Goal: Information Seeking & Learning: Learn about a topic

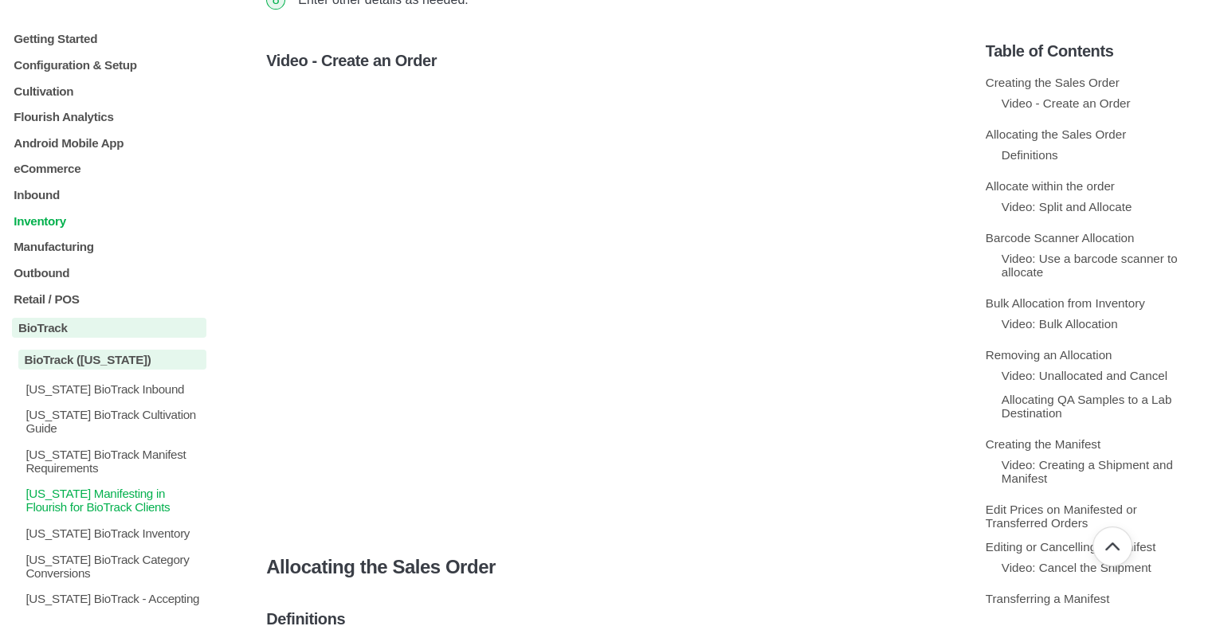
click at [54, 219] on p "Inventory" at bounding box center [109, 221] width 194 height 14
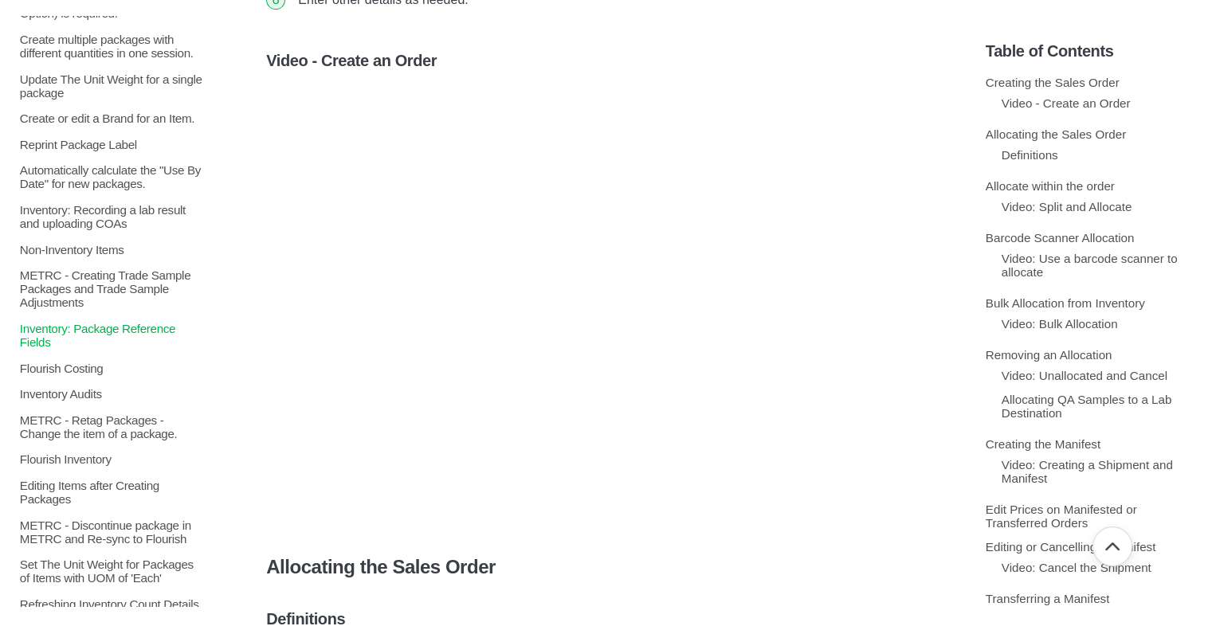
scroll to position [797, 0]
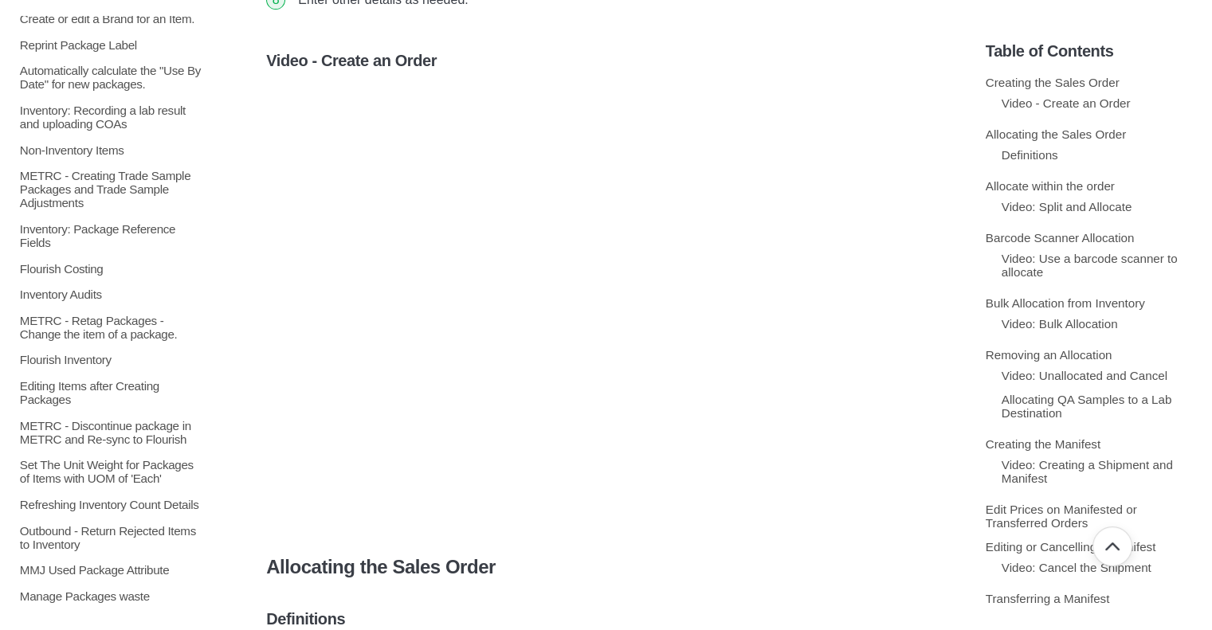
drag, startPoint x: 92, startPoint y: 193, endPoint x: 92, endPoint y: 469, distance: 275.8
click at [92, 469] on div "Bulk Actions Bulk Actions - Add Packages to an Order Bulk Actions - Combine Pac…" at bounding box center [109, 144] width 194 height 1391
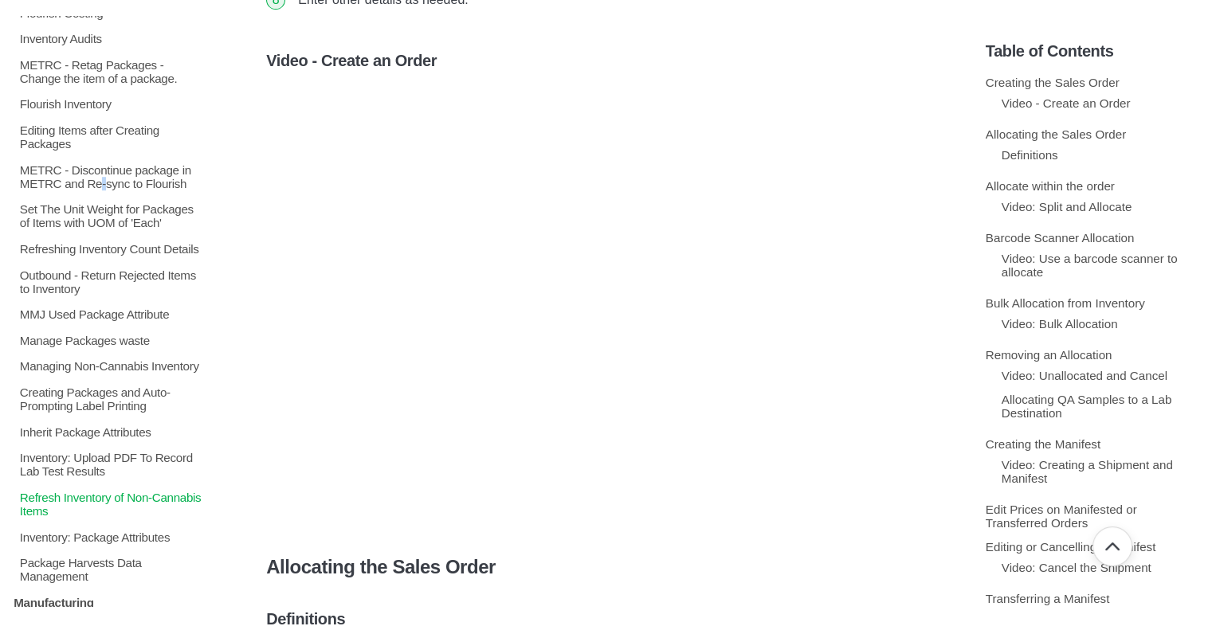
scroll to position [1196, 0]
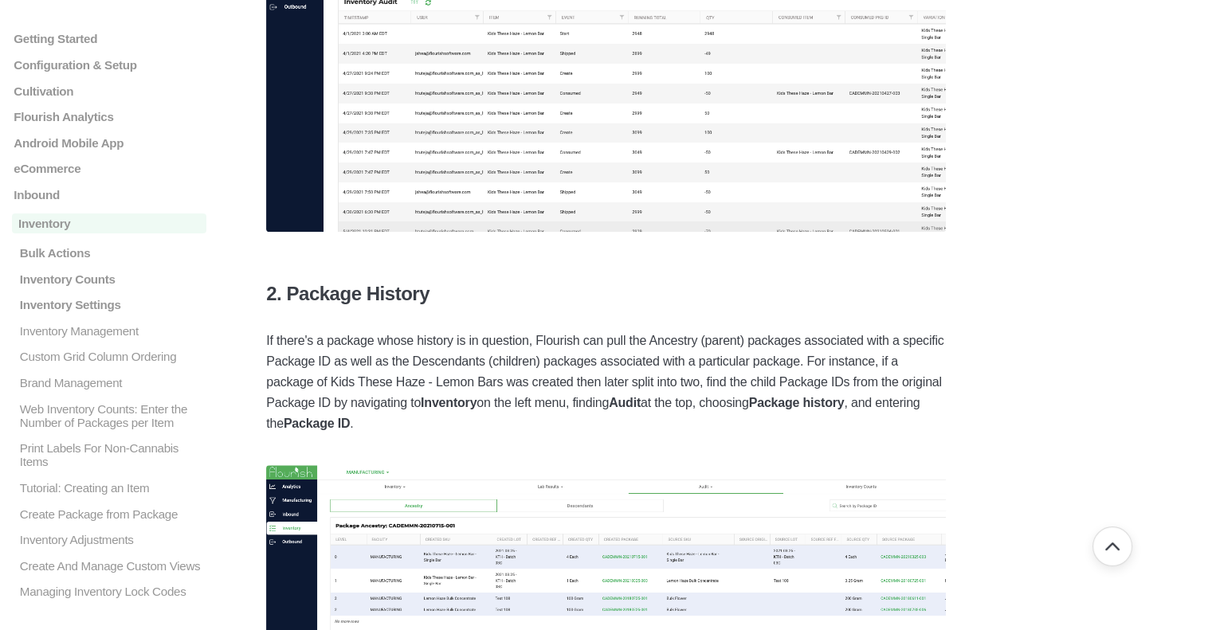
scroll to position [1514, 0]
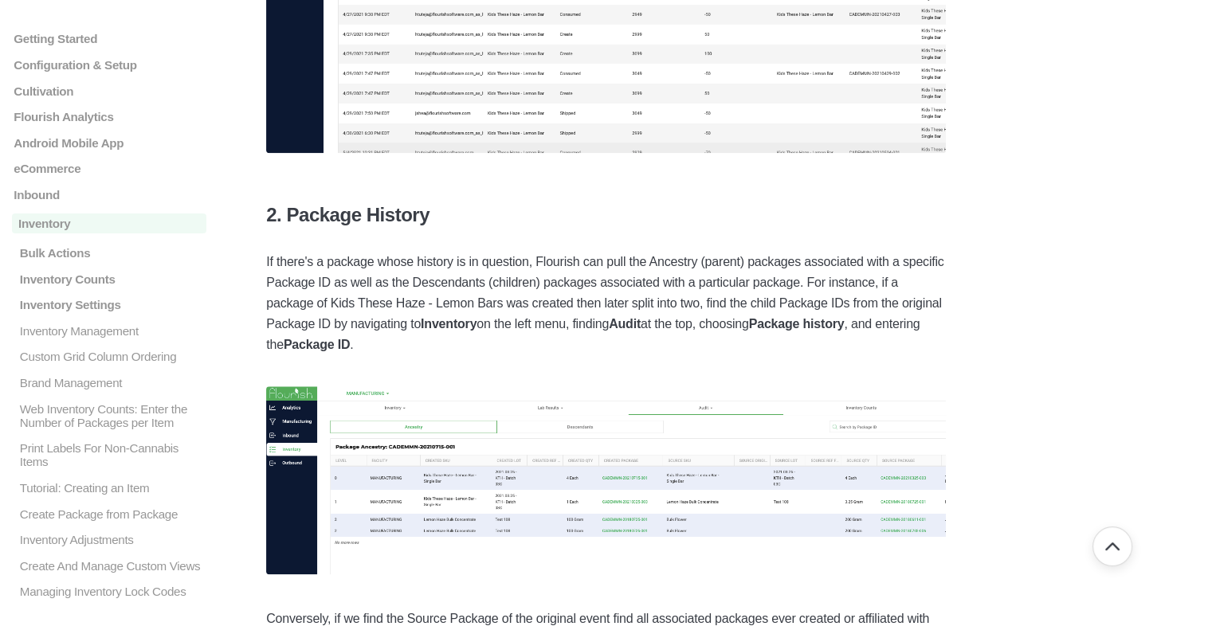
click at [420, 487] on img at bounding box center [606, 481] width 680 height 188
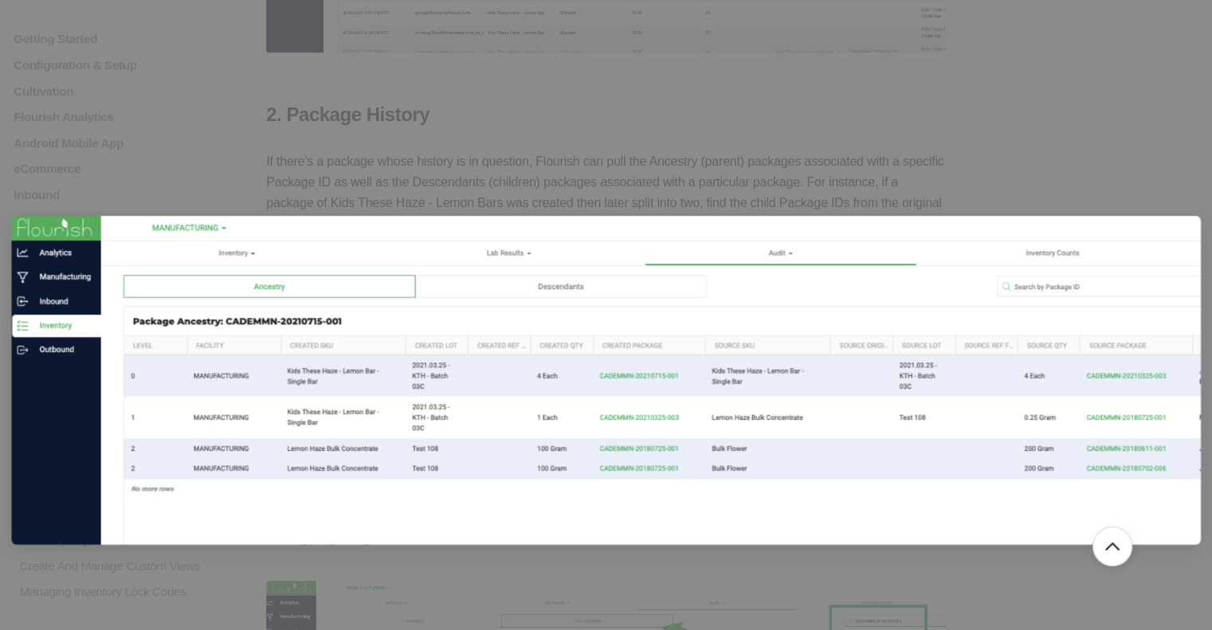
scroll to position [1754, 0]
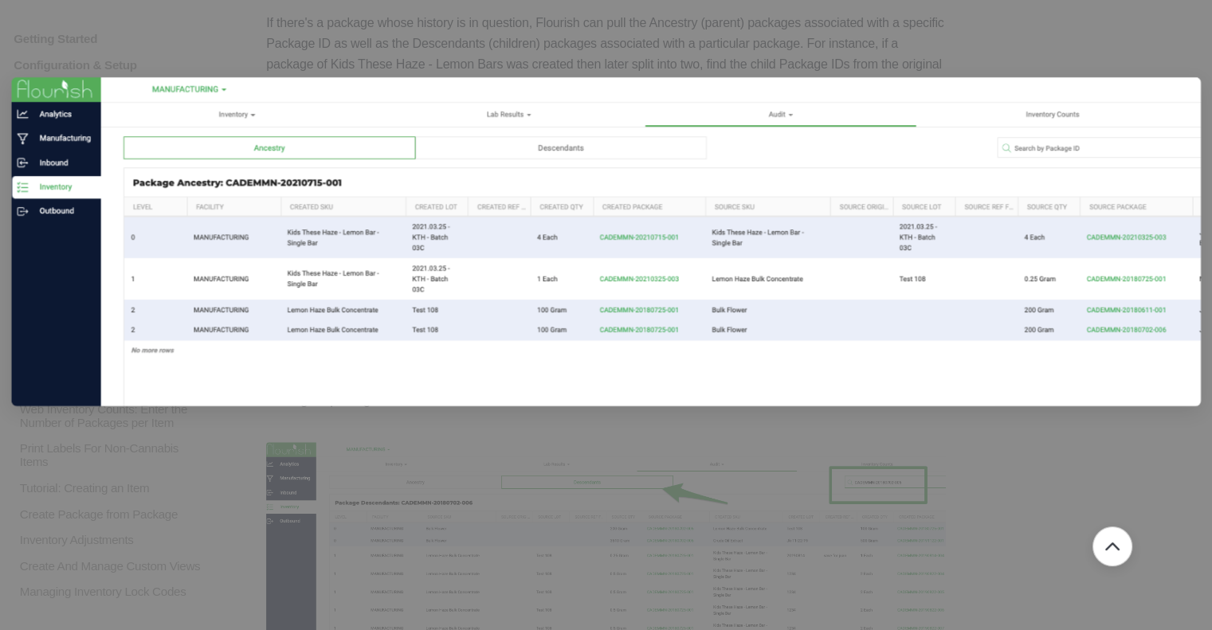
click at [562, 541] on div at bounding box center [606, 315] width 1212 height 630
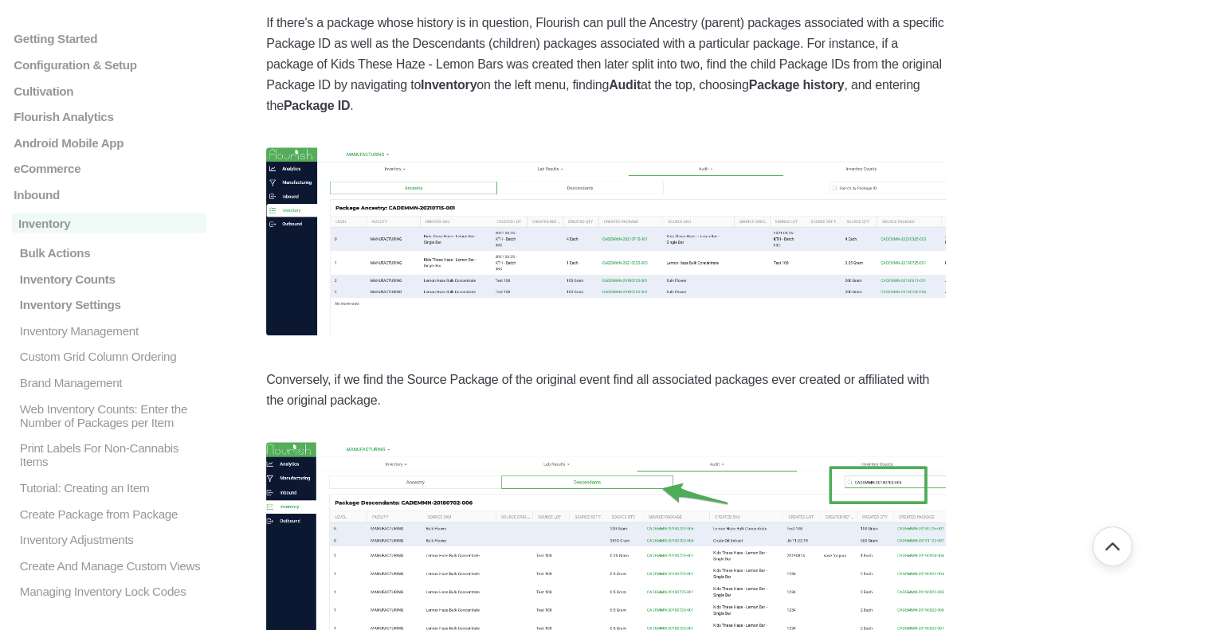
scroll to position [1913, 0]
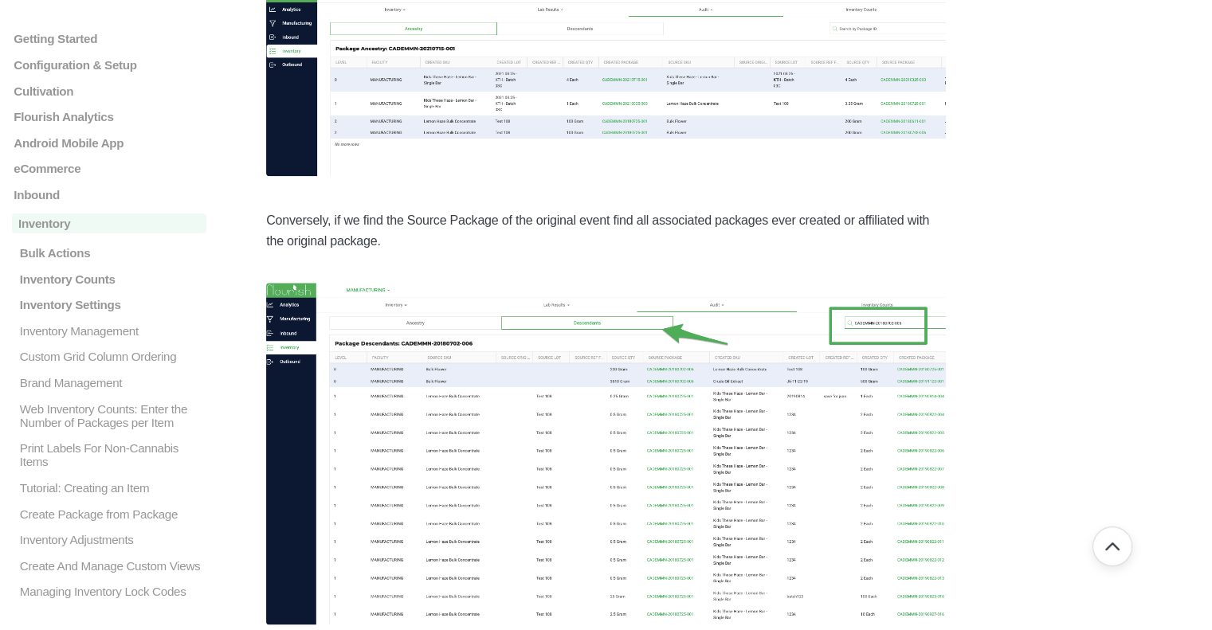
click at [692, 369] on img at bounding box center [606, 454] width 680 height 342
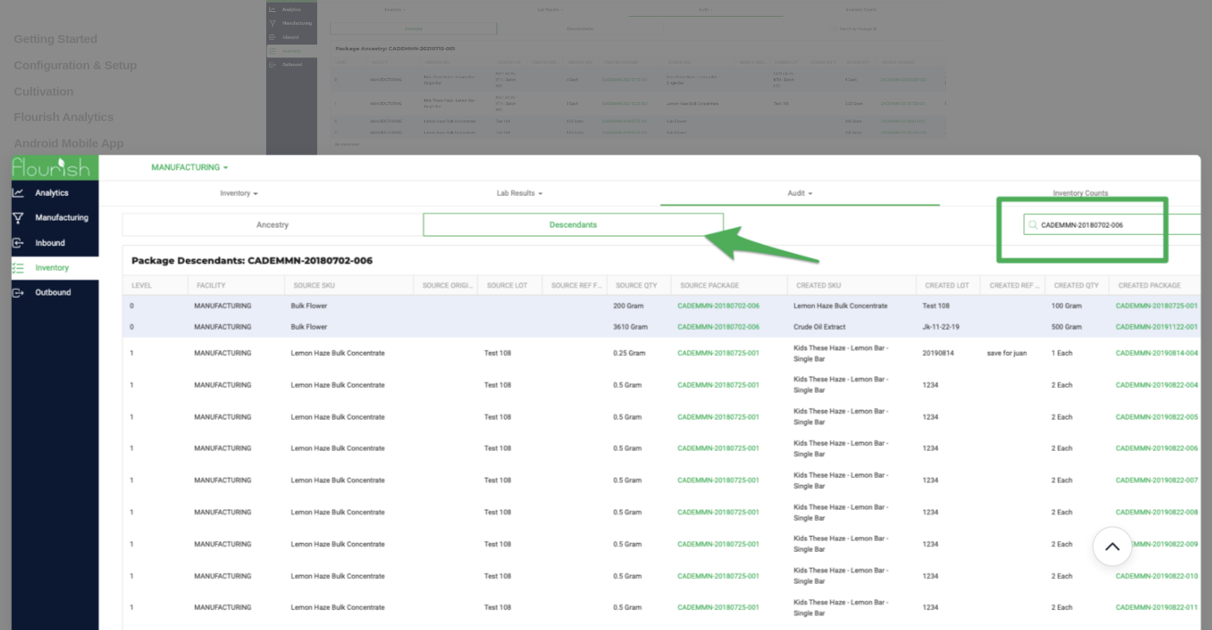
click at [657, 385] on img at bounding box center [605, 454] width 1189 height 599
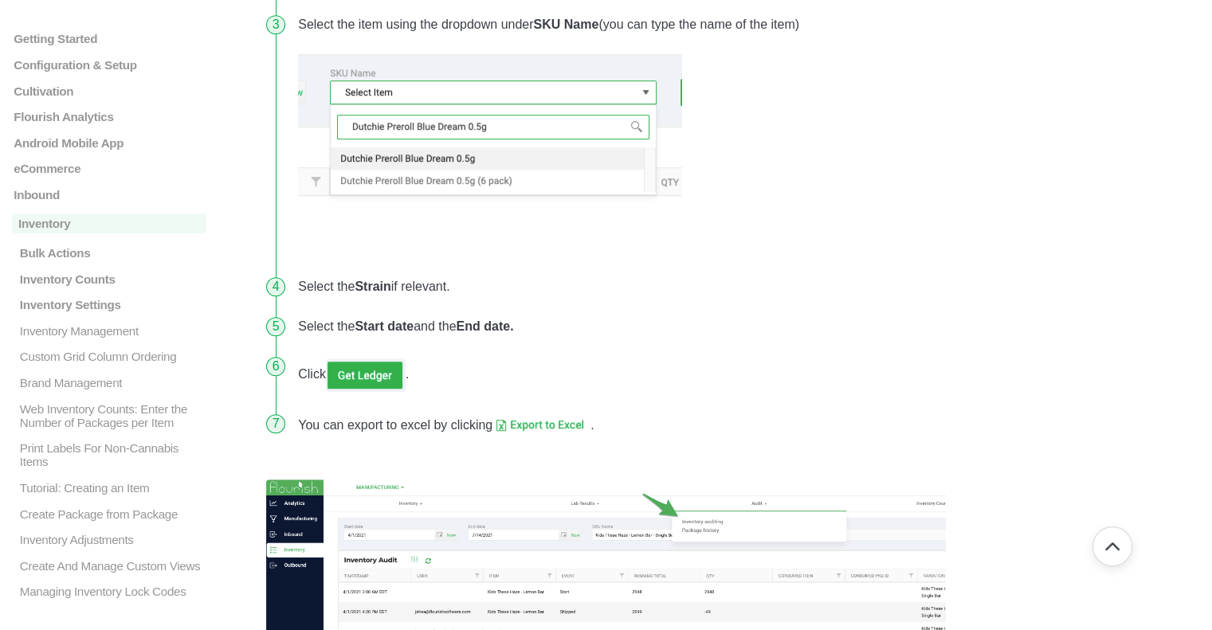
scroll to position [1116, 0]
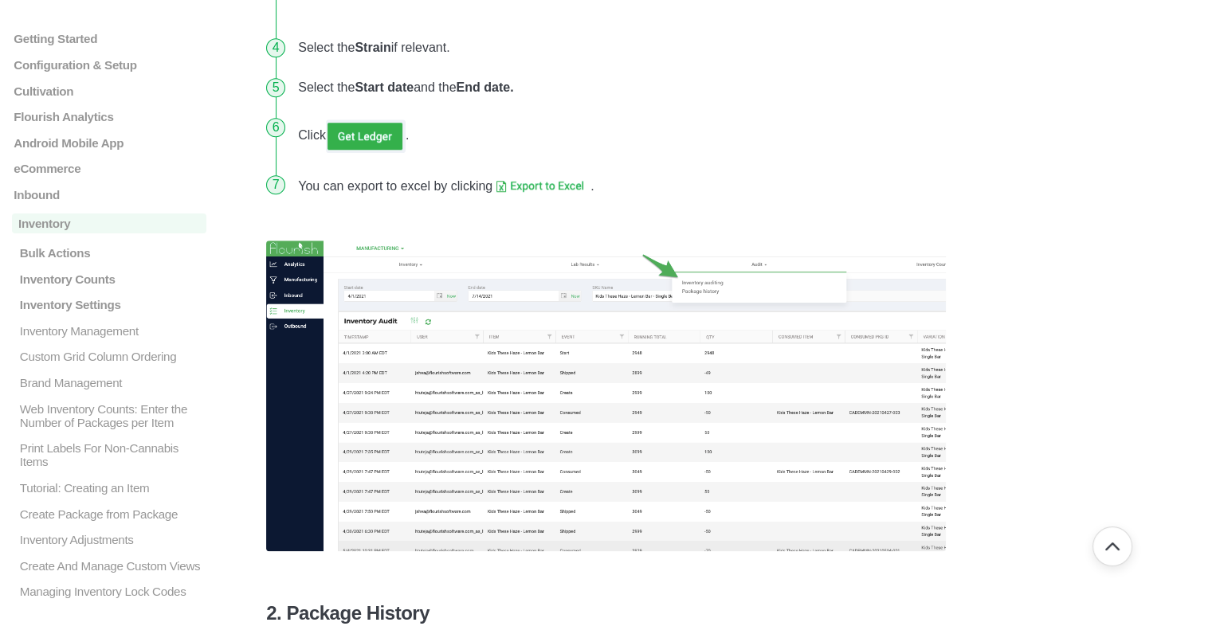
click at [619, 411] on img at bounding box center [606, 396] width 680 height 311
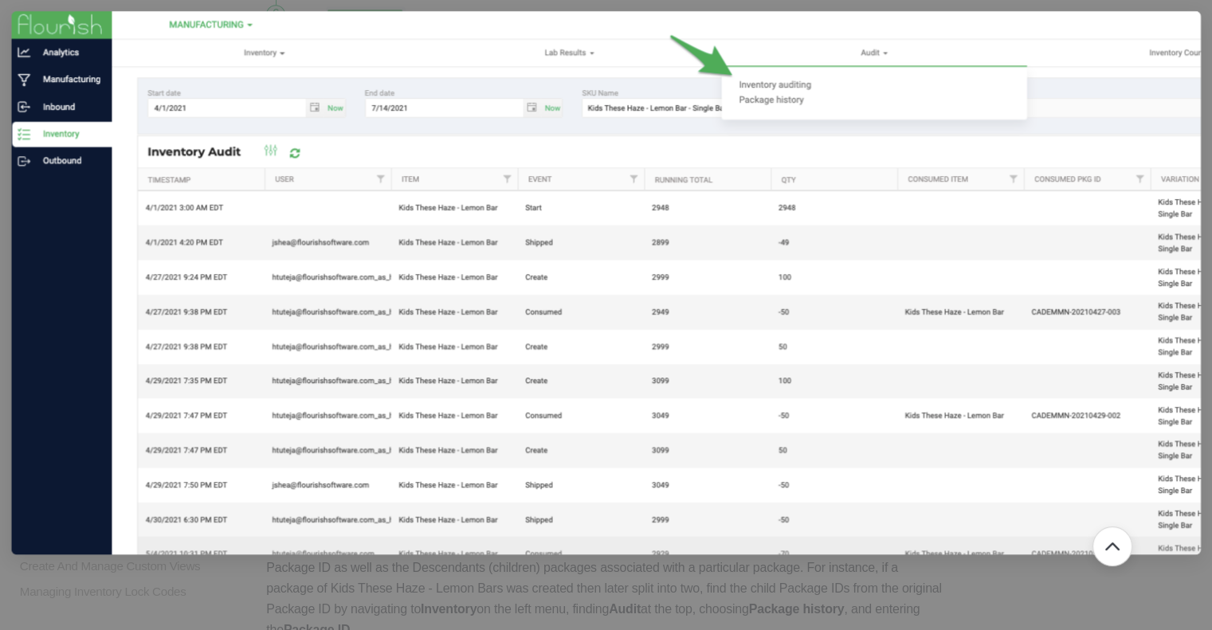
scroll to position [1355, 0]
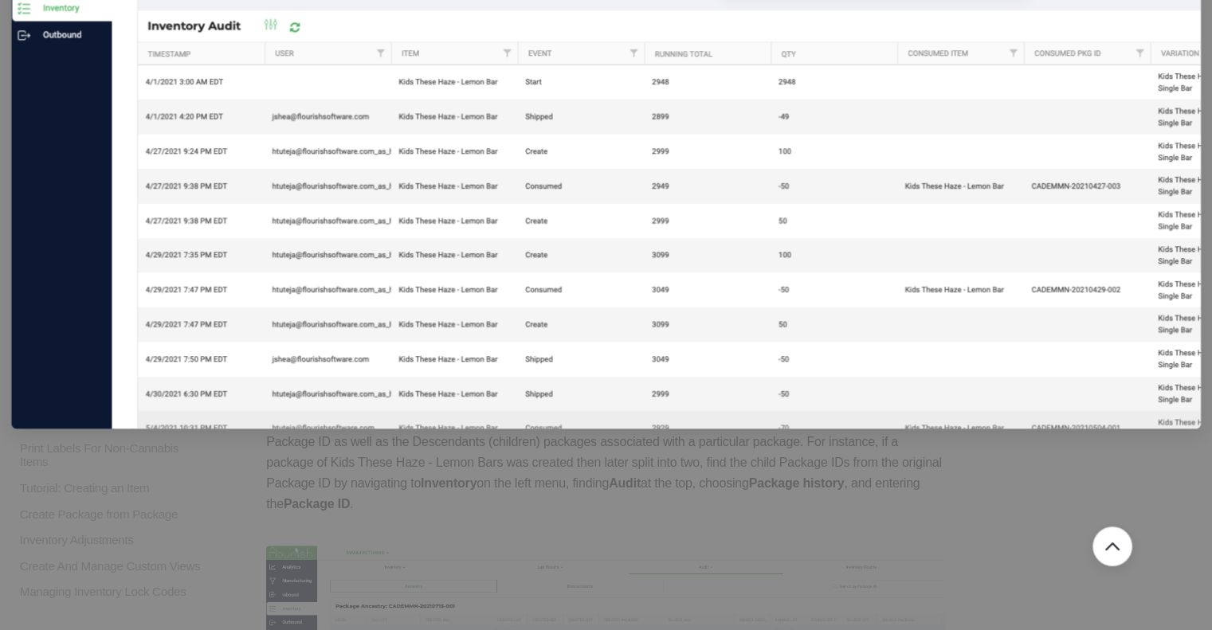
click at [752, 466] on div at bounding box center [606, 315] width 1212 height 630
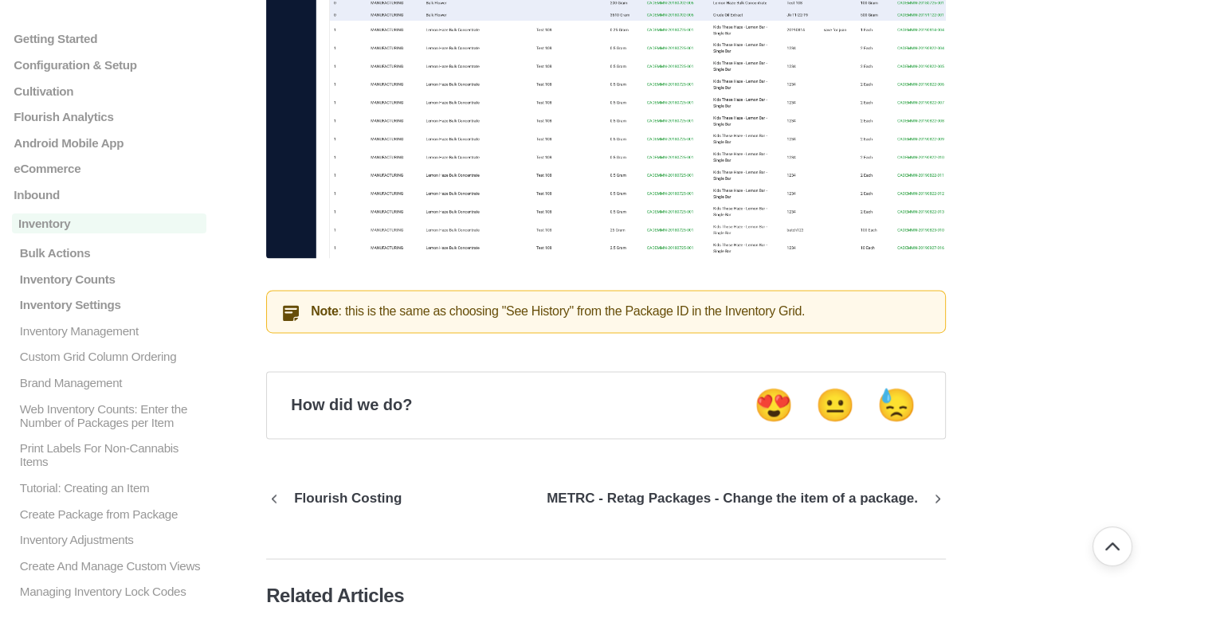
scroll to position [2525, 0]
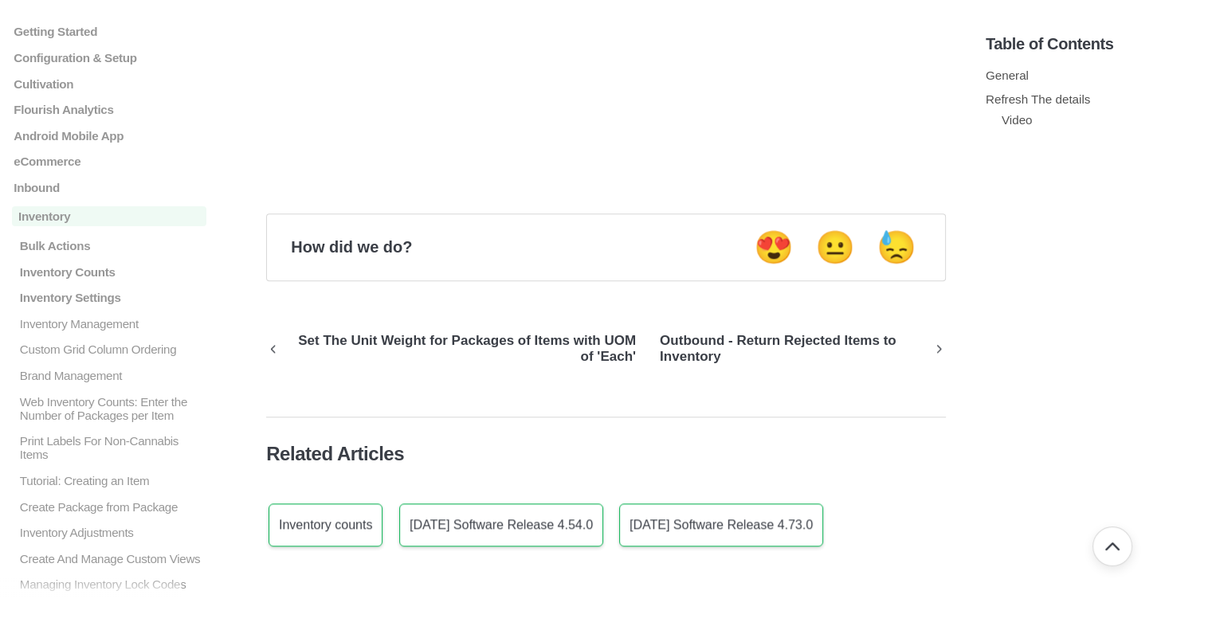
scroll to position [1704, 0]
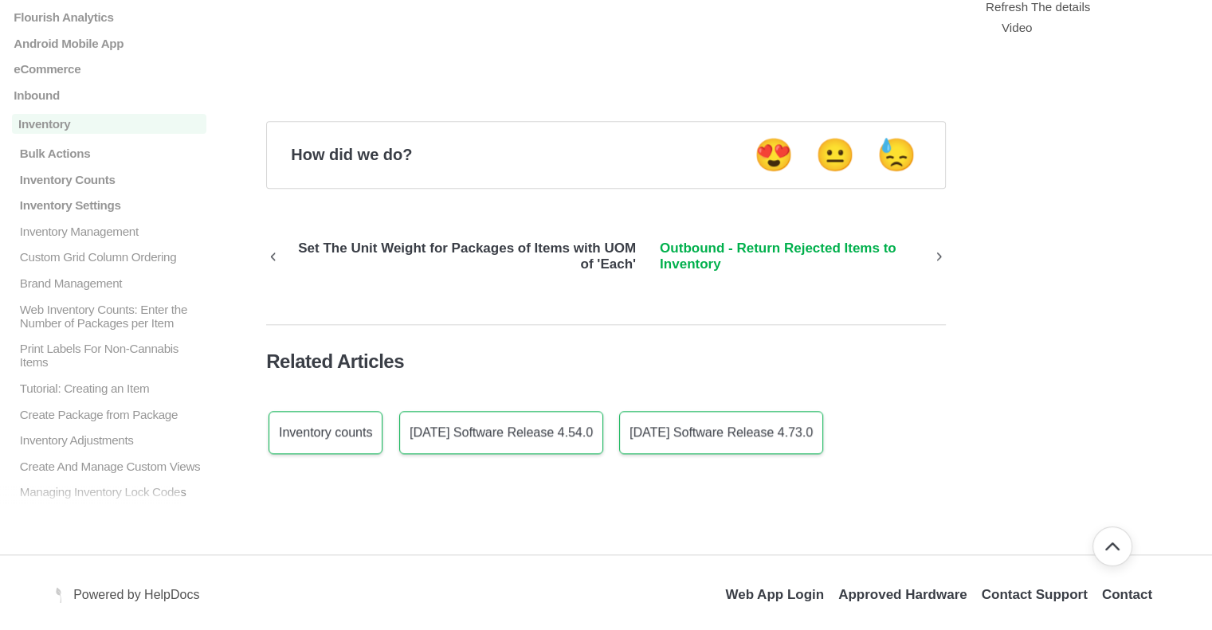
click at [848, 253] on p "Outbound - Return Rejected Items to Inventory" at bounding box center [790, 257] width 285 height 32
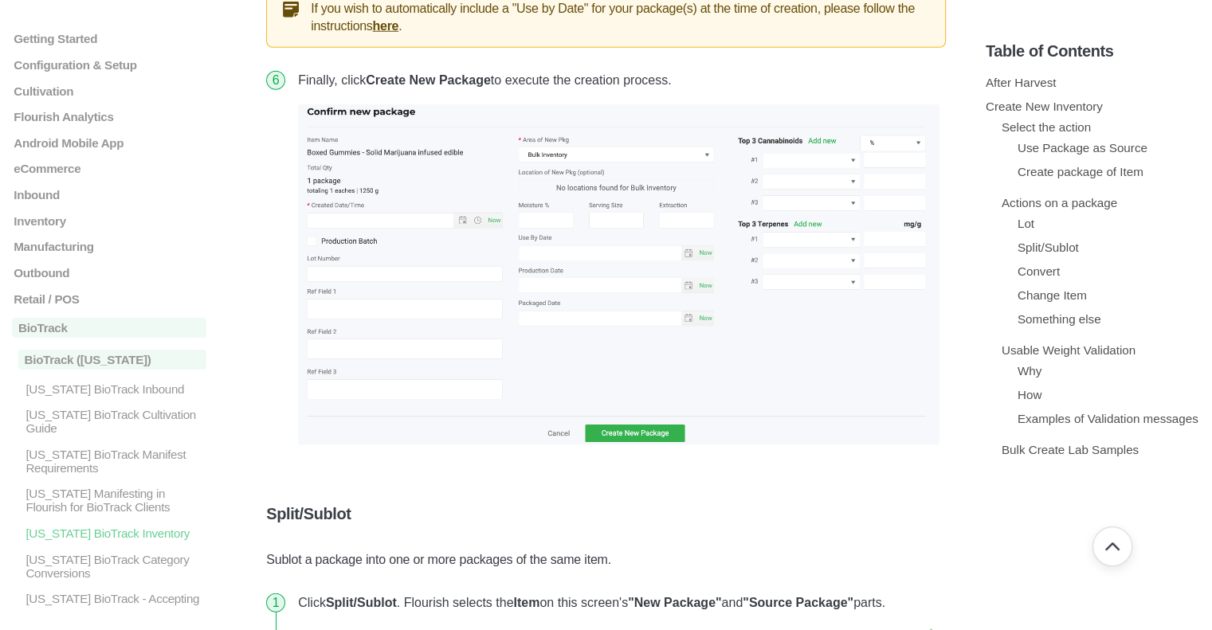
scroll to position [4543, 0]
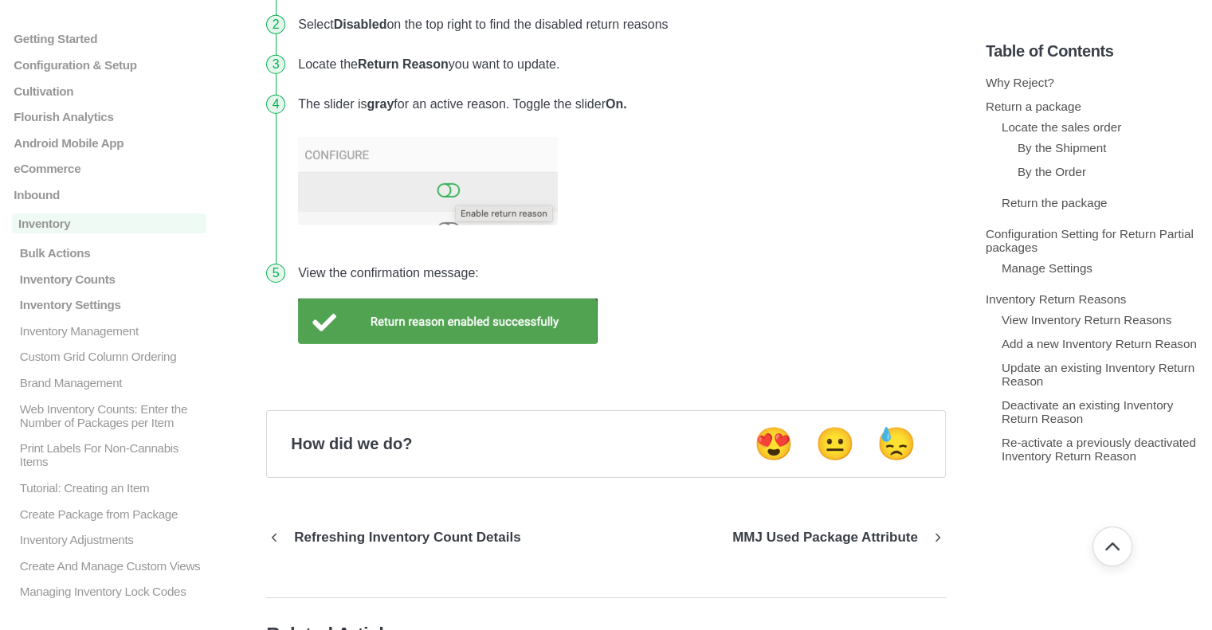
scroll to position [5261, 0]
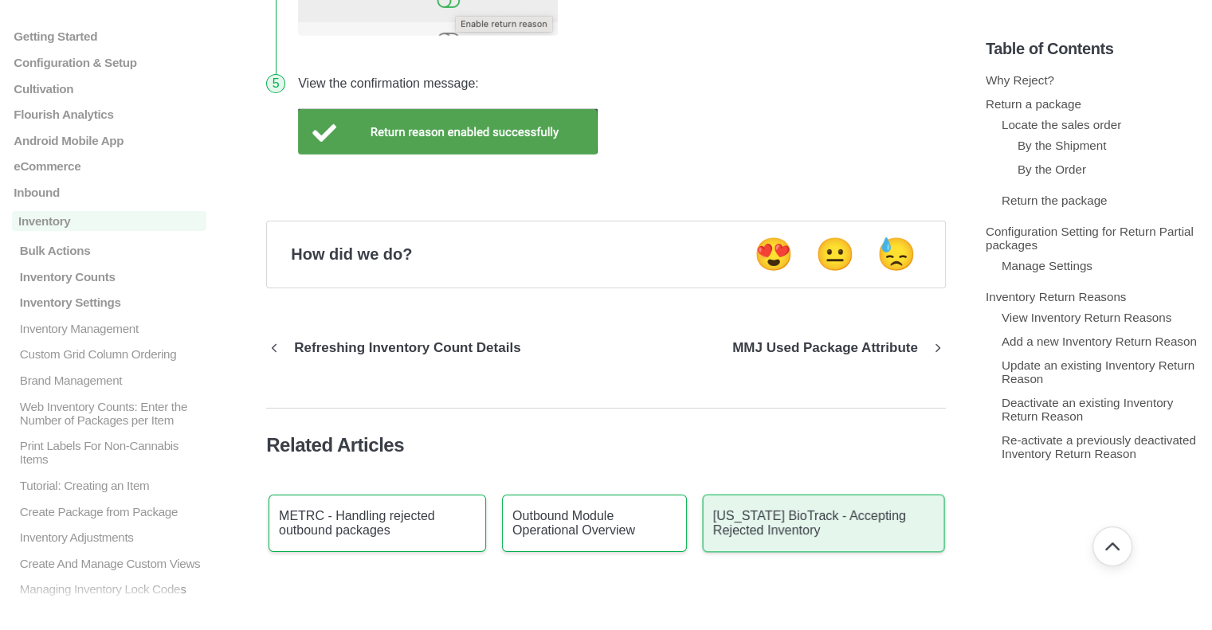
click at [795, 523] on p "[US_STATE] BioTrack - Accepting Rejected Inventory" at bounding box center [824, 523] width 222 height 29
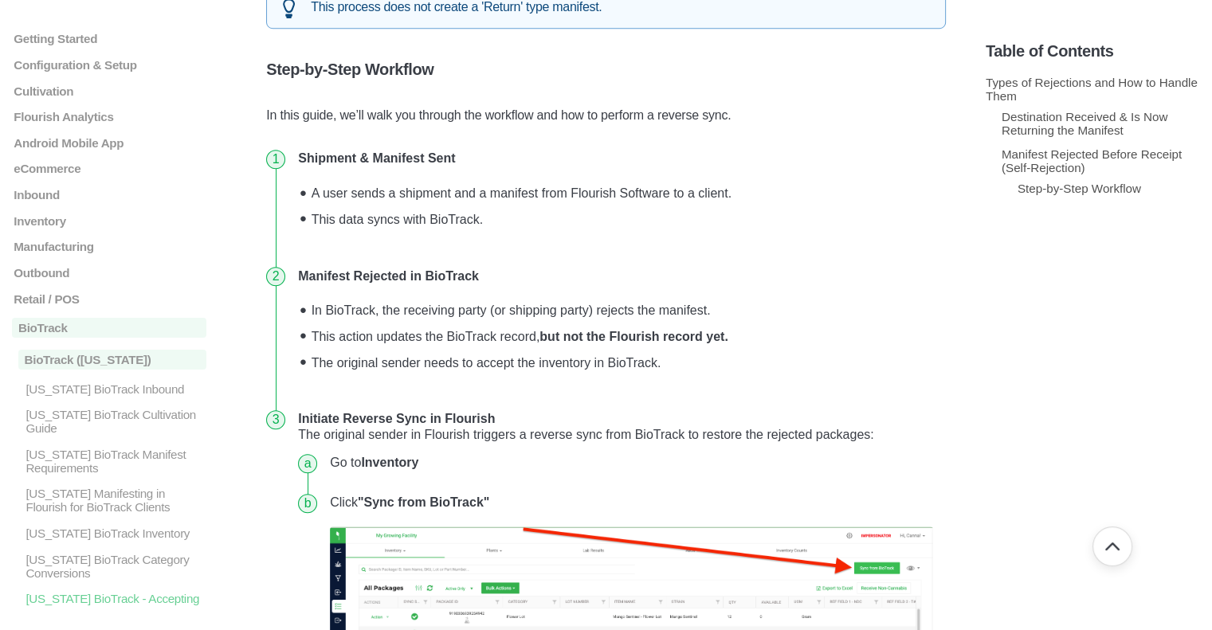
scroll to position [1275, 0]
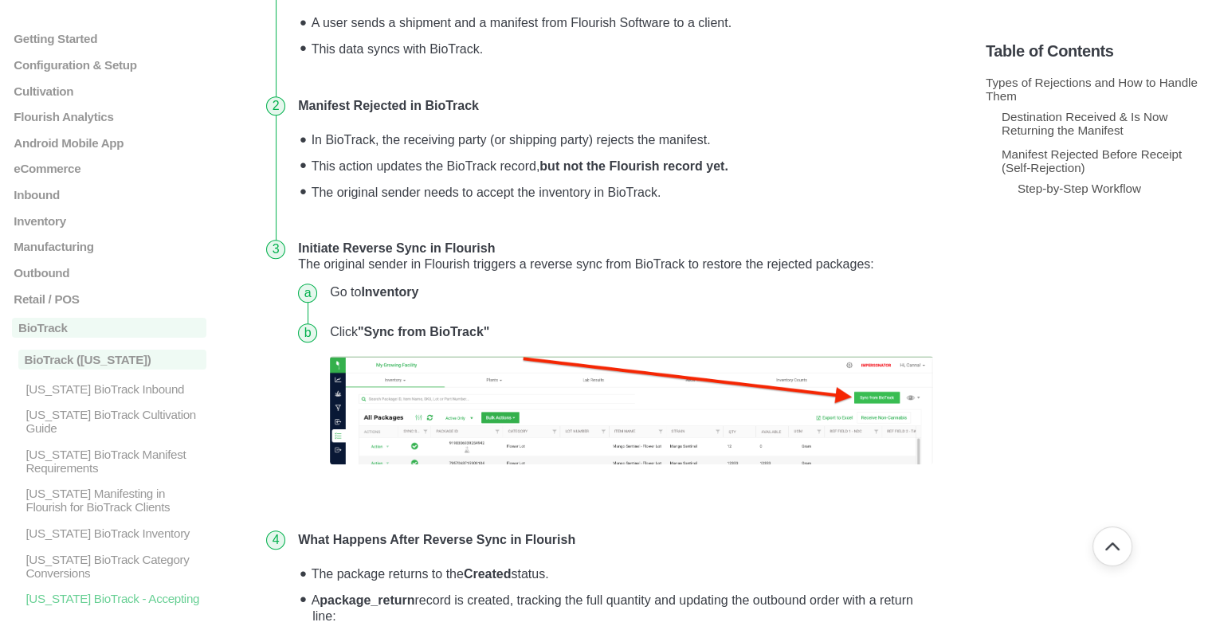
click at [877, 363] on img at bounding box center [631, 410] width 603 height 108
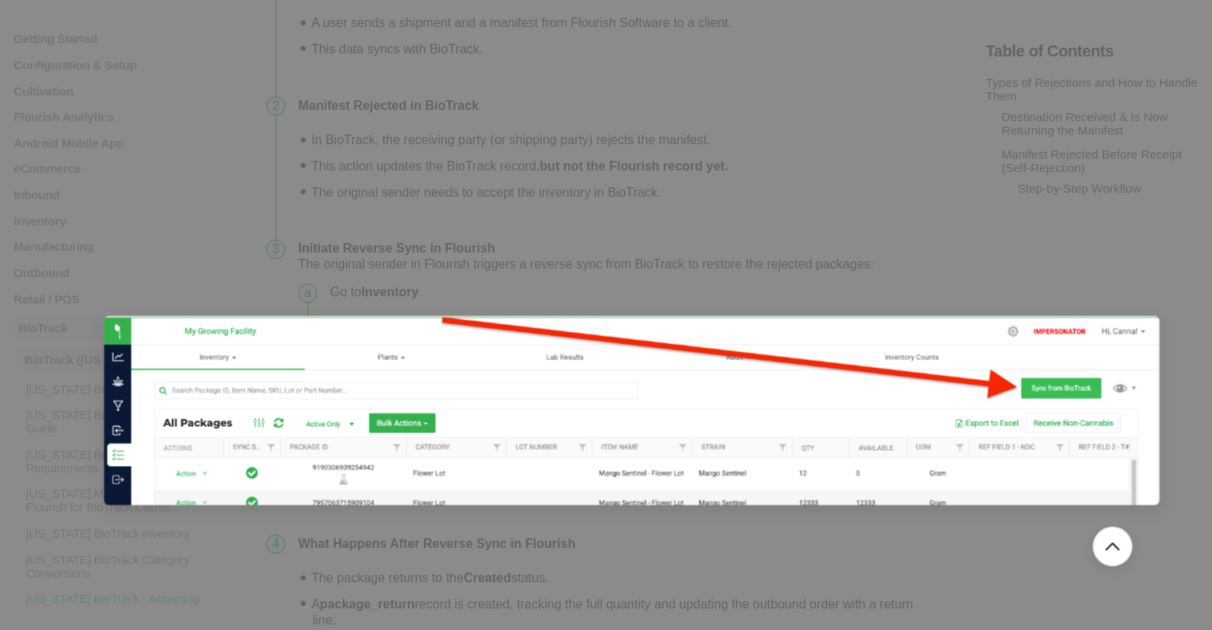
click at [880, 363] on img at bounding box center [631, 411] width 1055 height 190
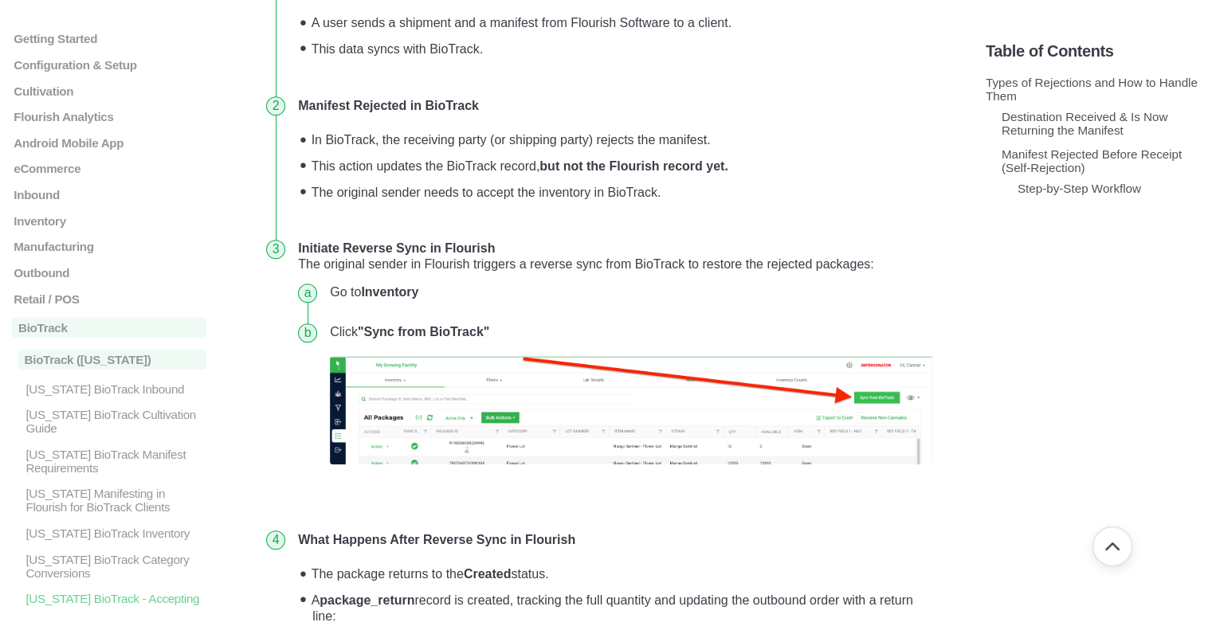
click at [530, 414] on img at bounding box center [631, 410] width 603 height 108
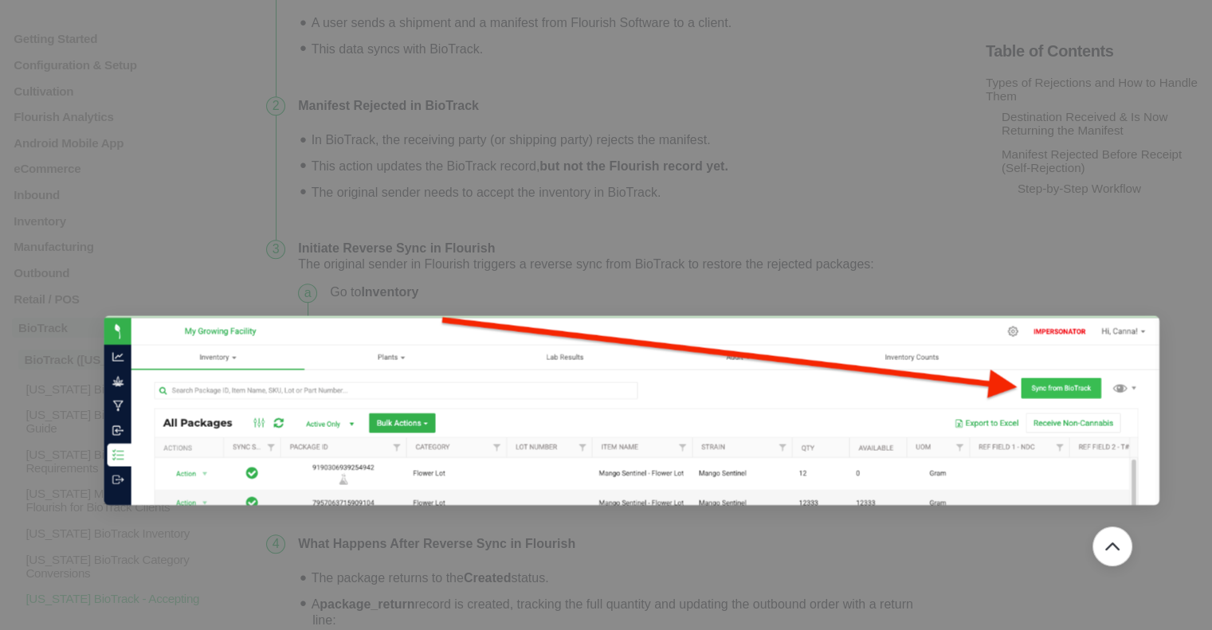
click at [577, 384] on img at bounding box center [631, 411] width 1055 height 190
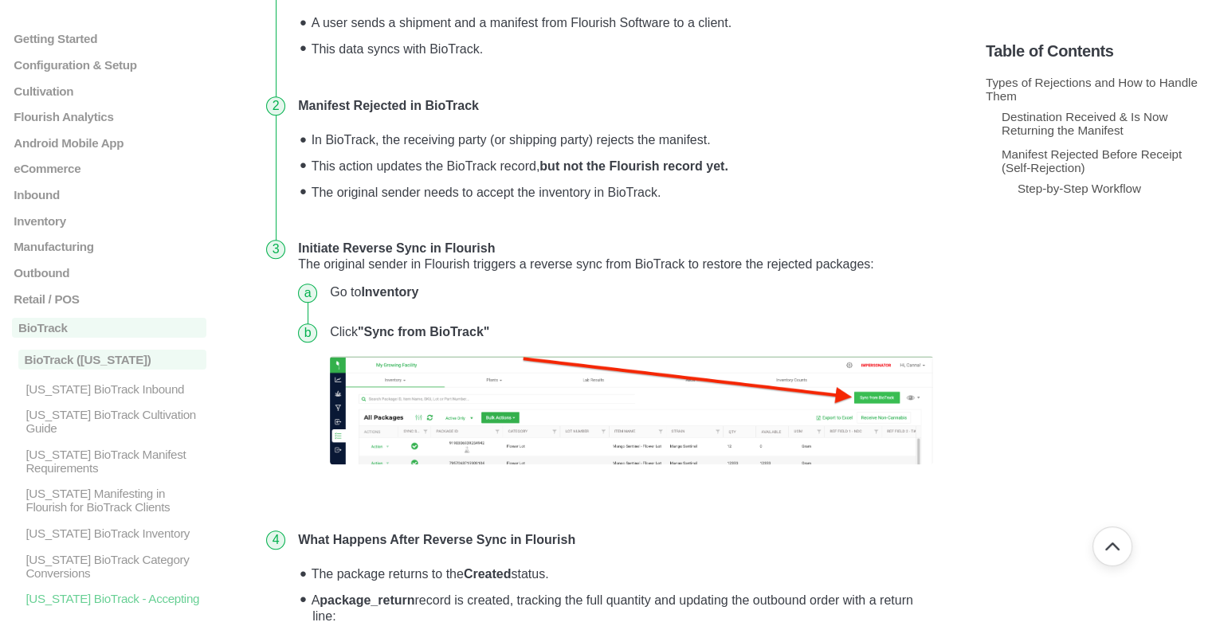
click at [621, 356] on img at bounding box center [631, 410] width 603 height 108
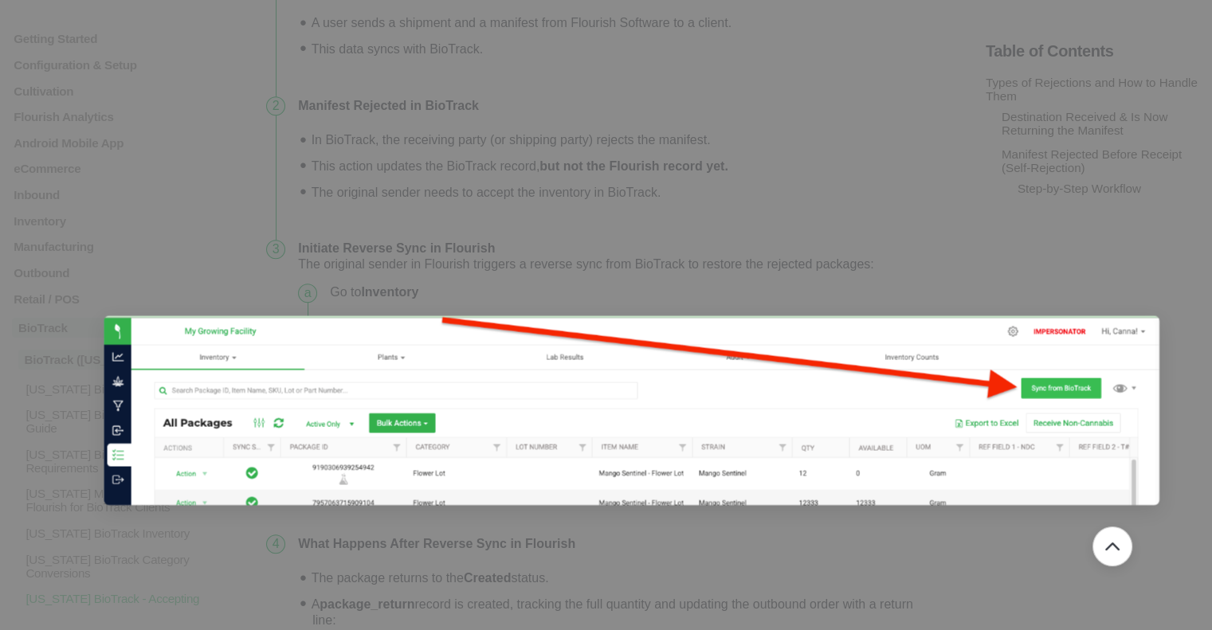
click at [638, 378] on img at bounding box center [631, 411] width 1055 height 190
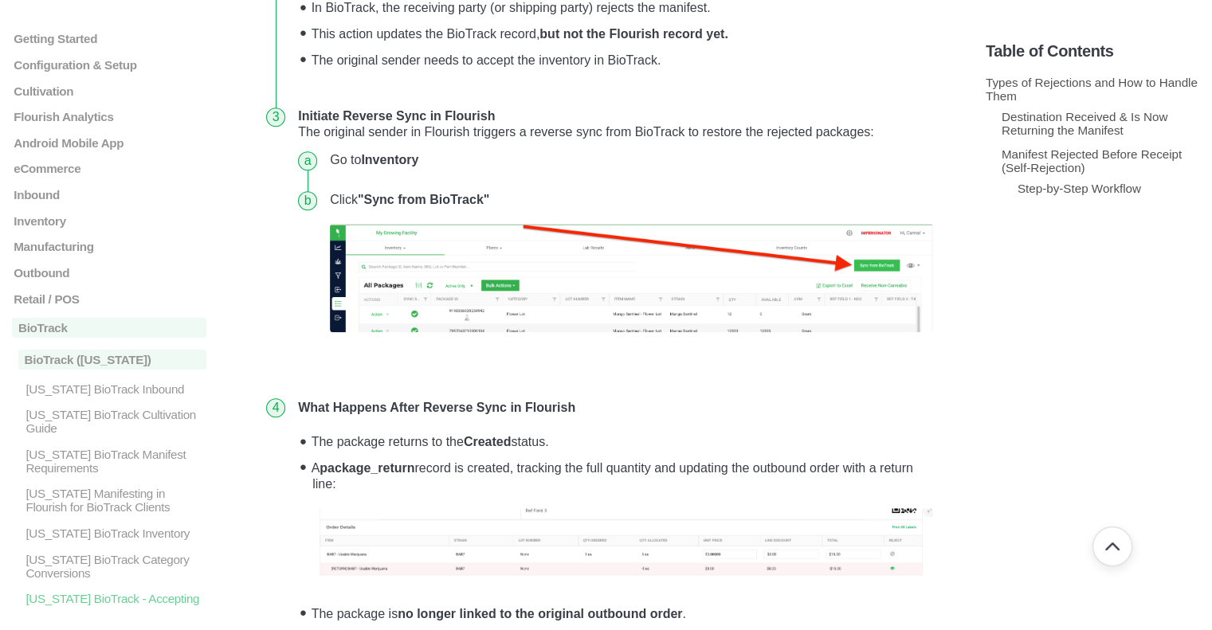
scroll to position [1514, 0]
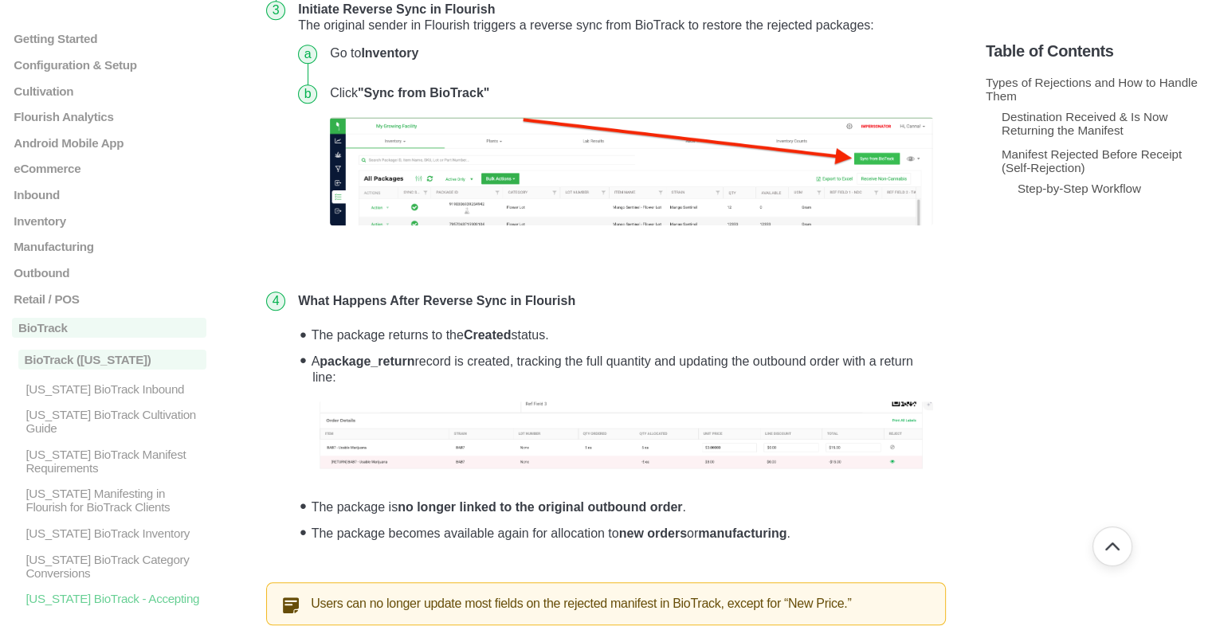
click at [478, 407] on img at bounding box center [622, 438] width 621 height 72
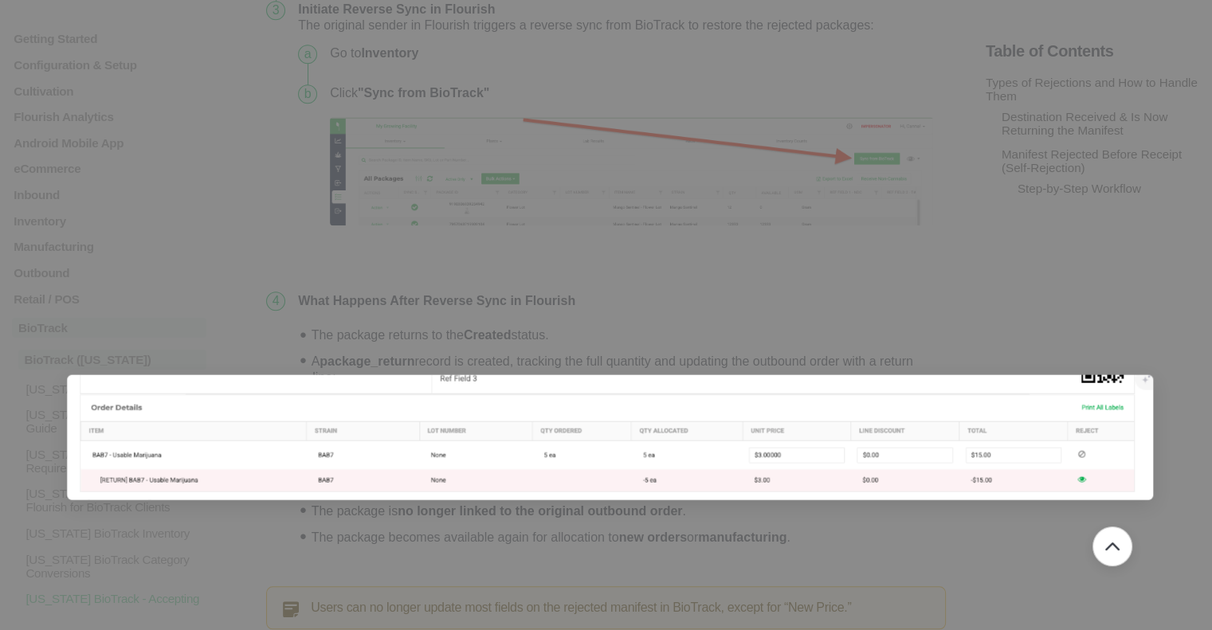
click at [593, 264] on div at bounding box center [606, 315] width 1212 height 630
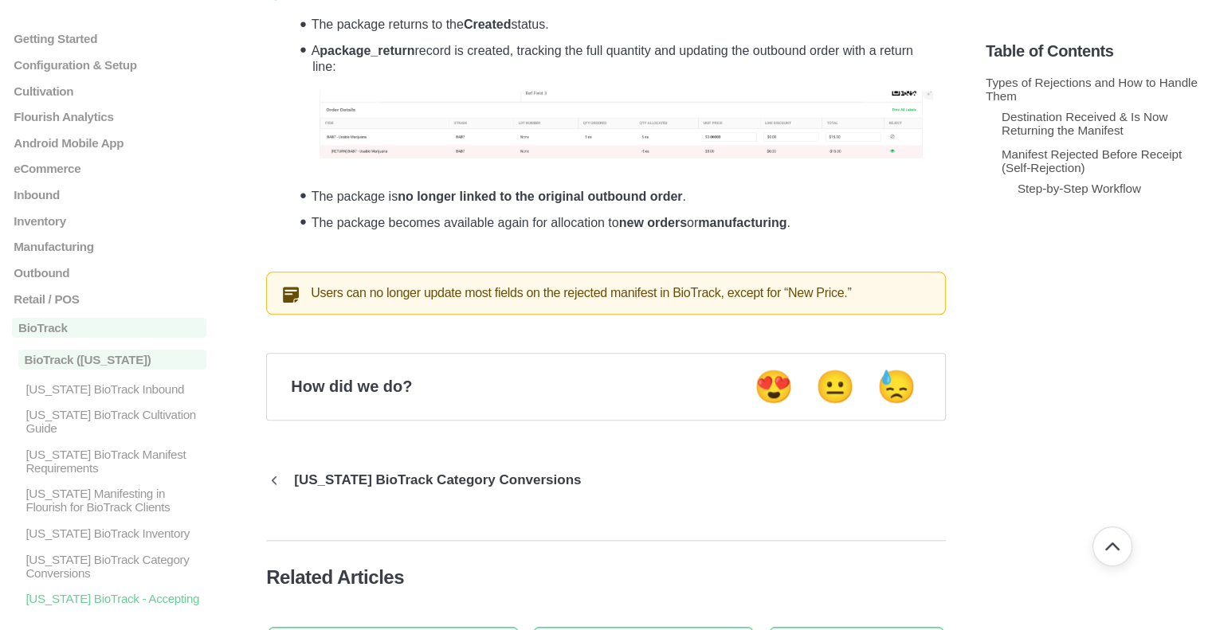
scroll to position [1993, 0]
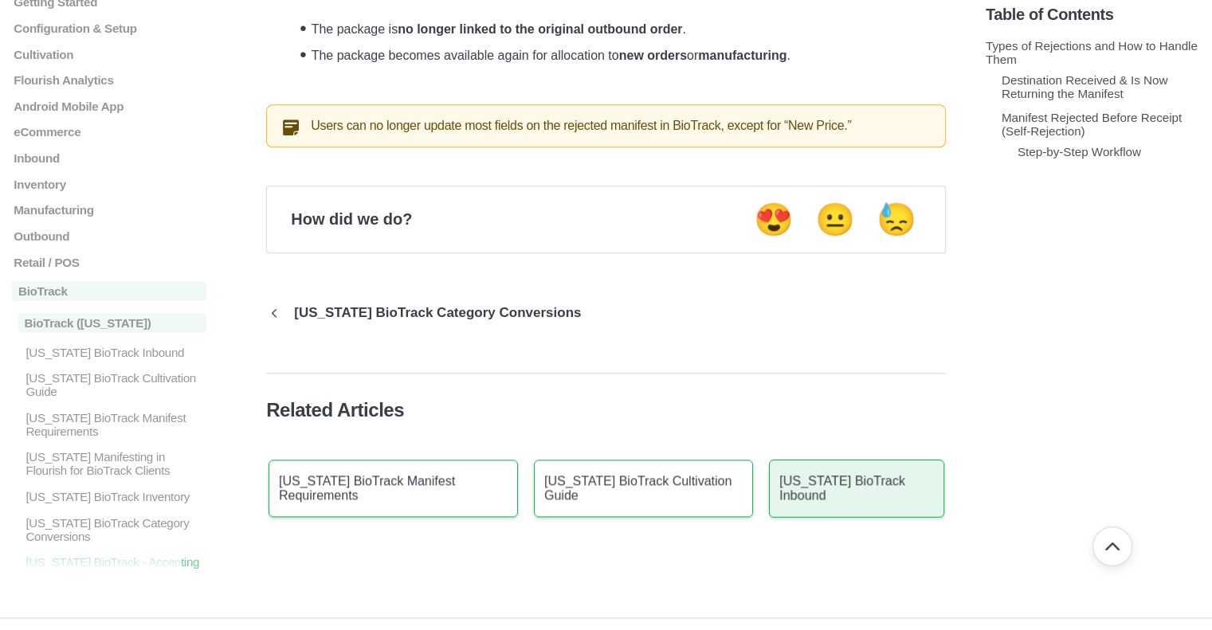
click at [823, 474] on p "[US_STATE] BioTrack Inbound" at bounding box center [857, 488] width 155 height 29
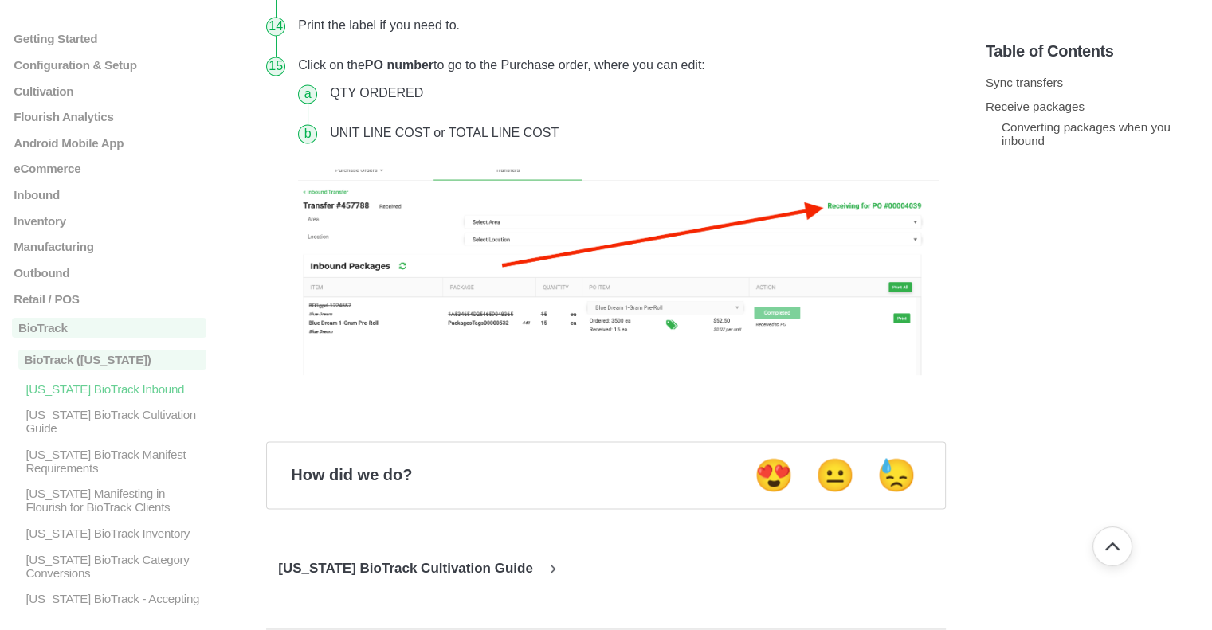
scroll to position [2211, 0]
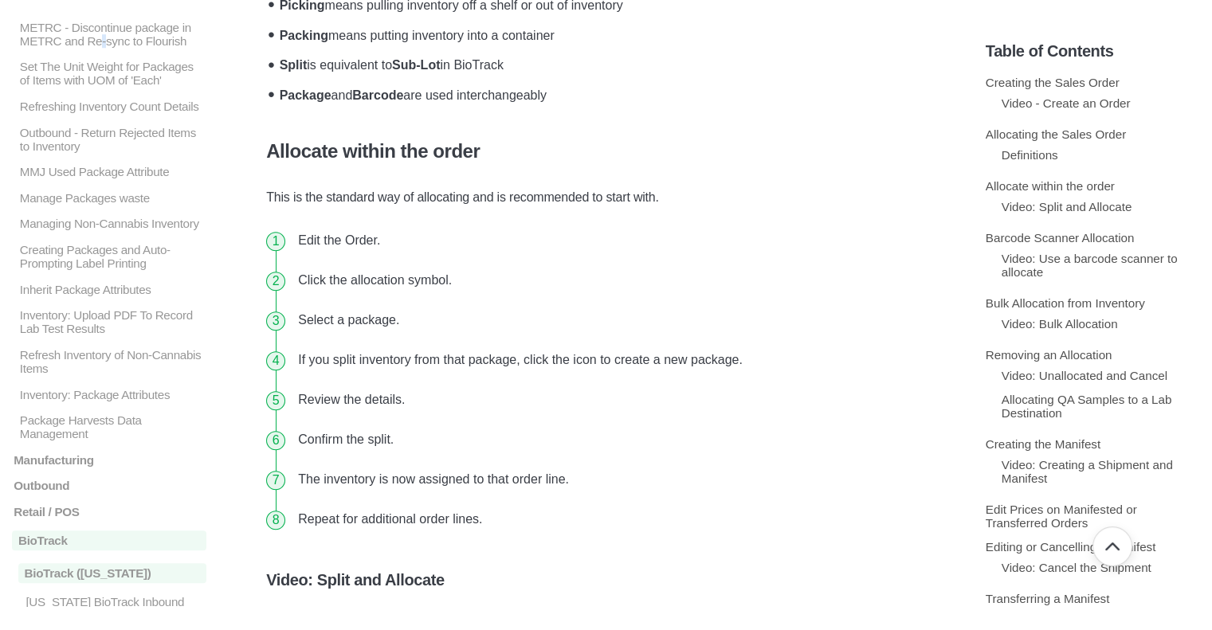
scroll to position [1196, 0]
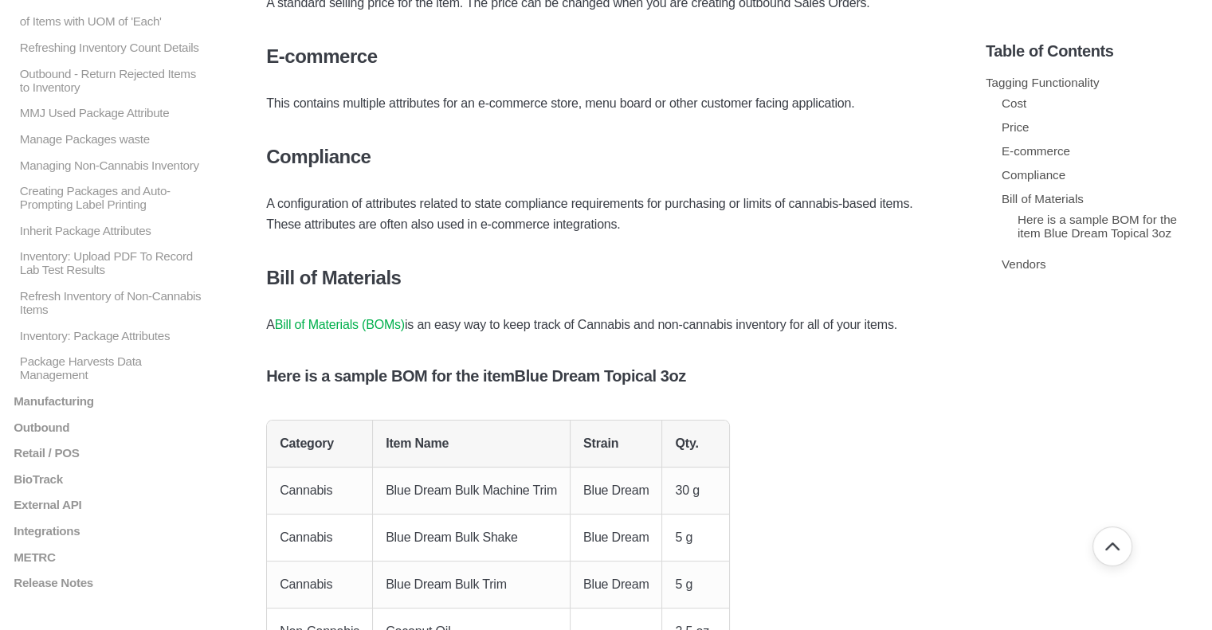
scroll to position [5730, 0]
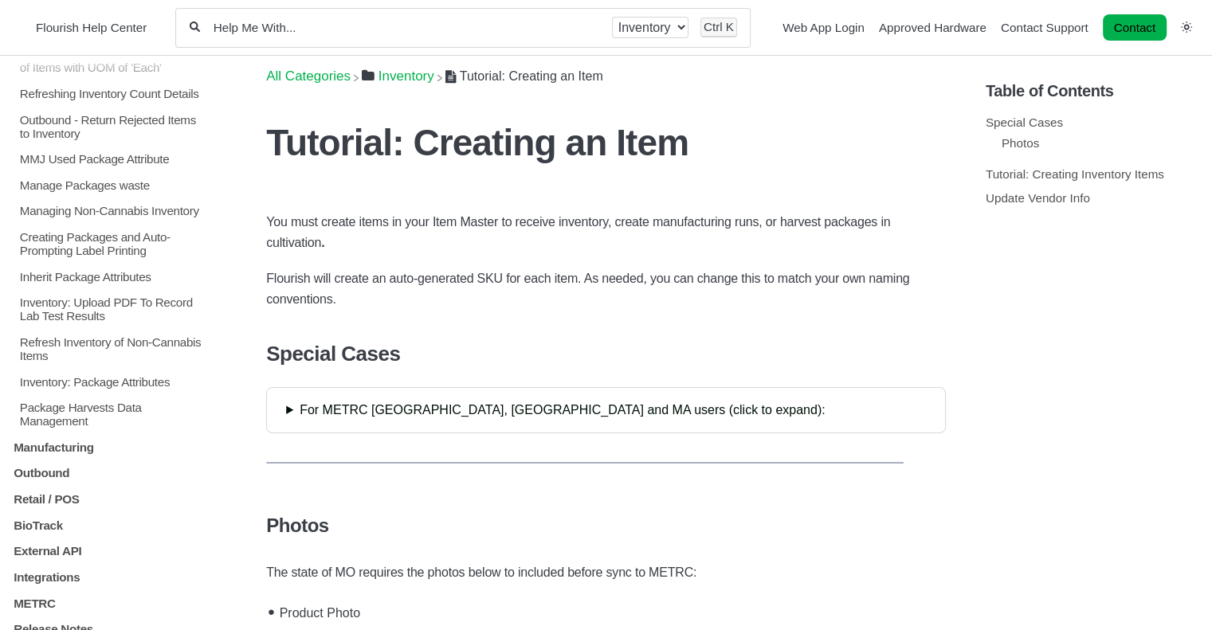
scroll to position [1349, 0]
click at [45, 528] on p "BioTrack" at bounding box center [109, 525] width 194 height 14
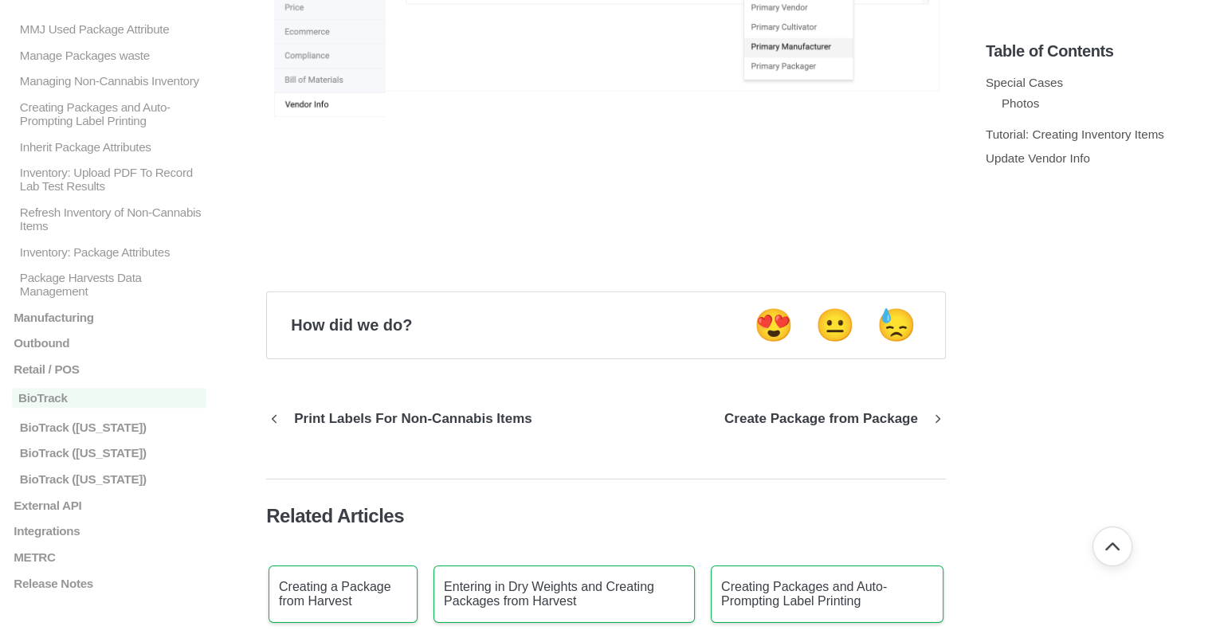
scroll to position [17242, 0]
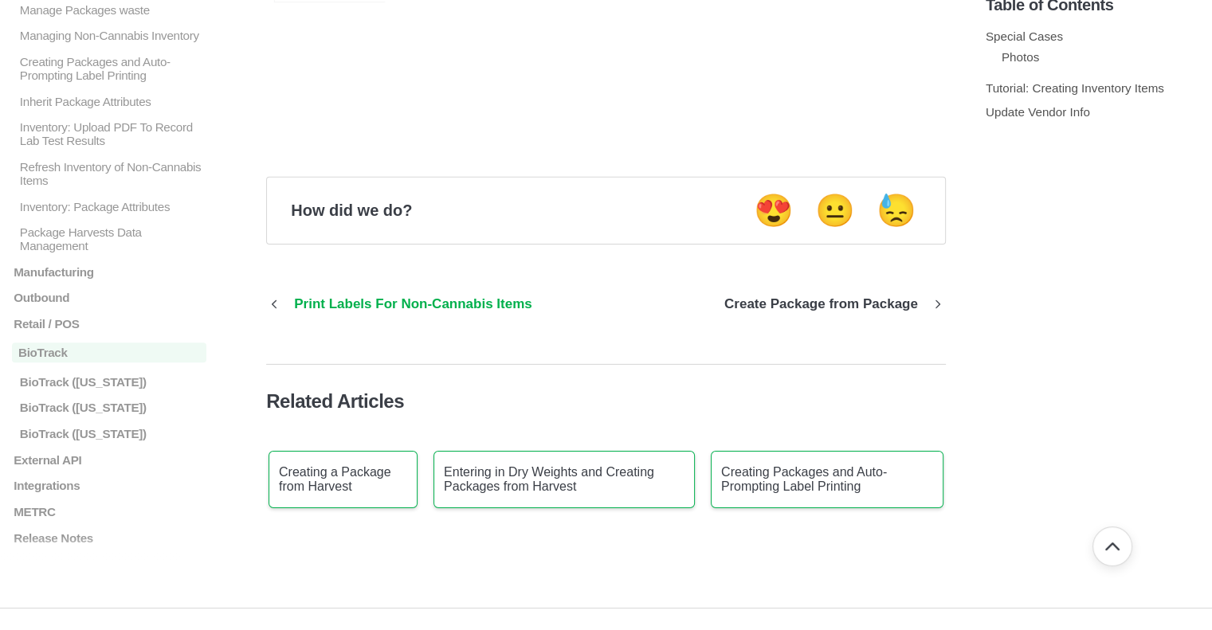
click at [484, 297] on p "Print Labels For Non-Cannabis Items" at bounding box center [413, 305] width 262 height 16
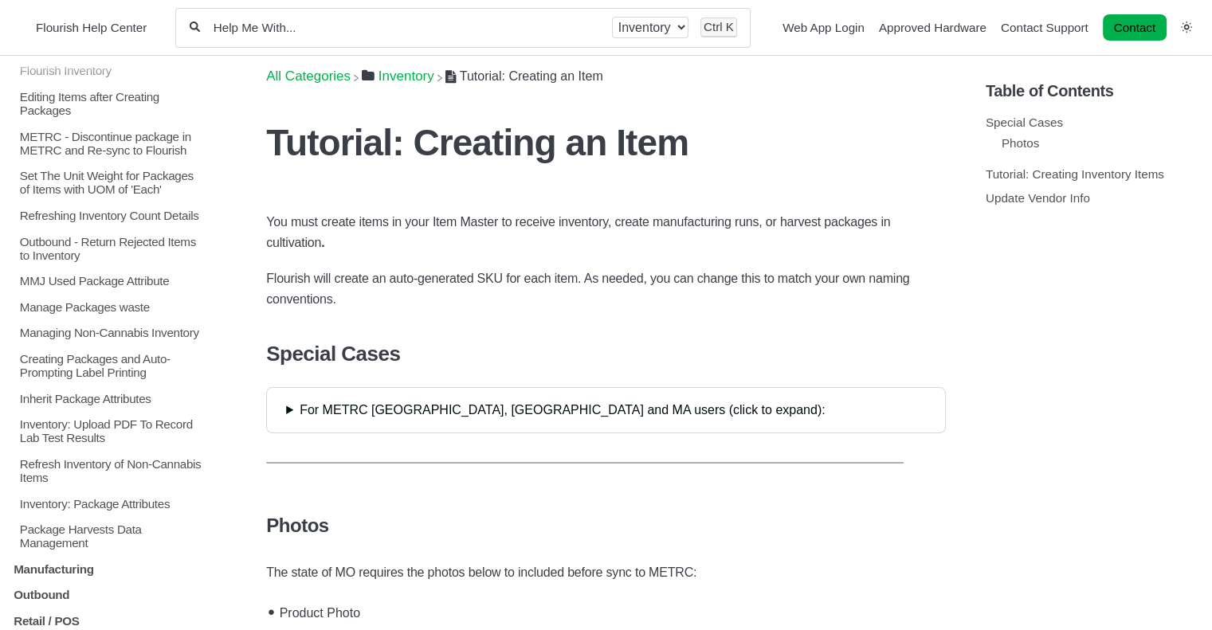
scroll to position [1349, 0]
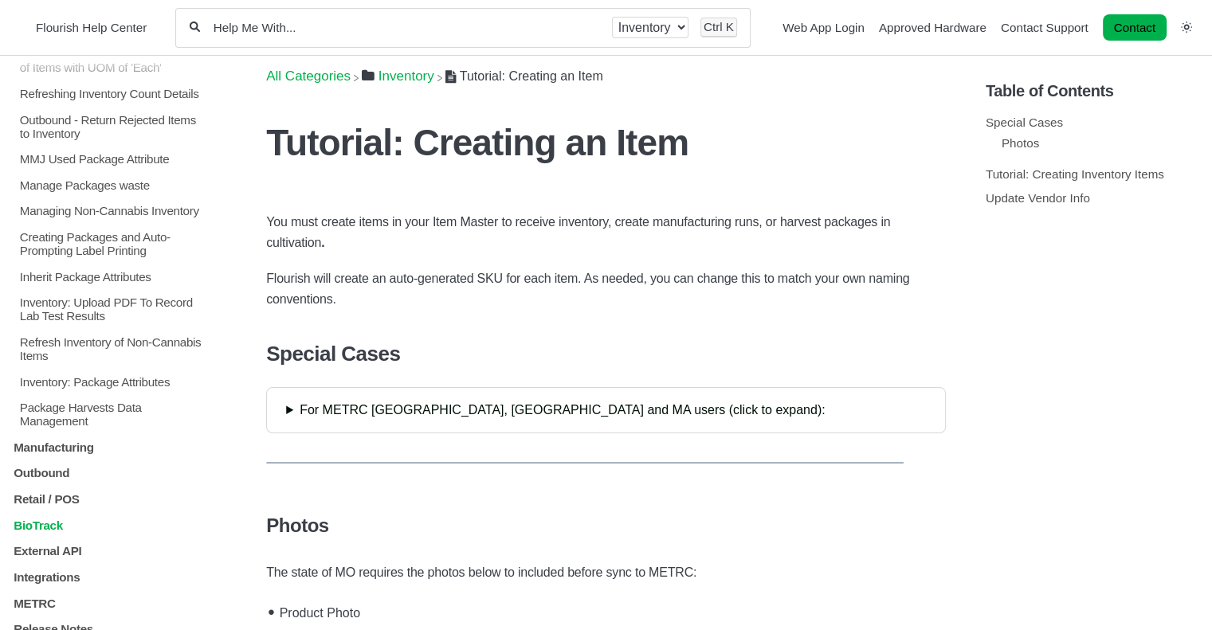
click at [45, 529] on p "BioTrack" at bounding box center [109, 525] width 194 height 14
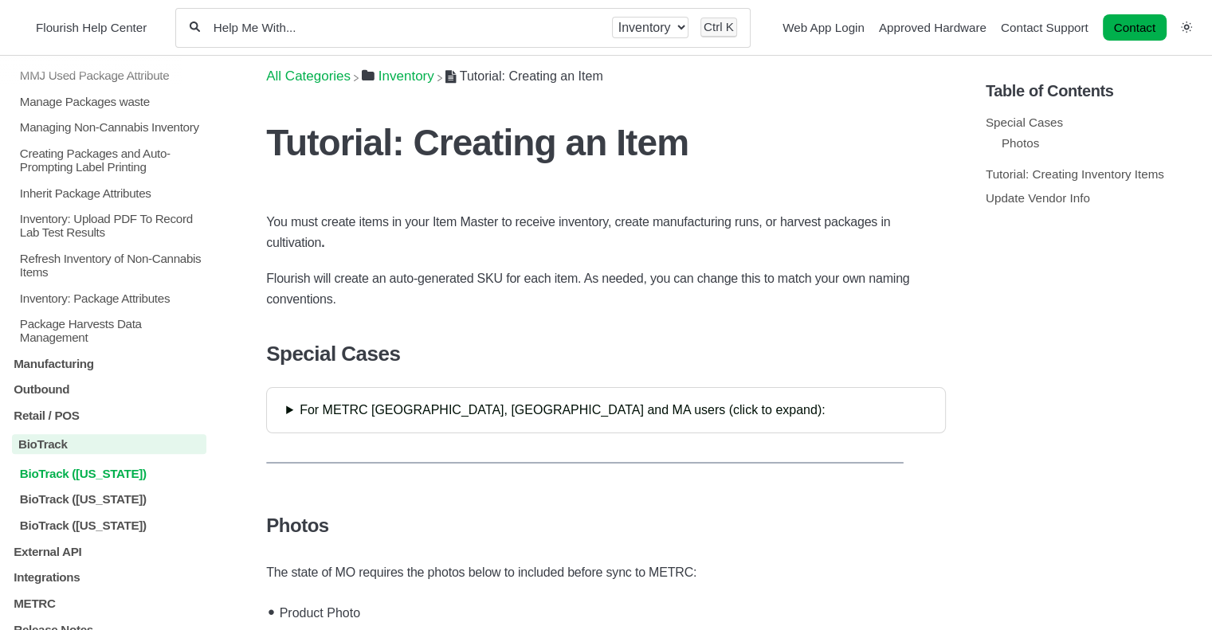
click at [72, 481] on p "BioTrack (Connecticut)" at bounding box center [112, 474] width 188 height 14
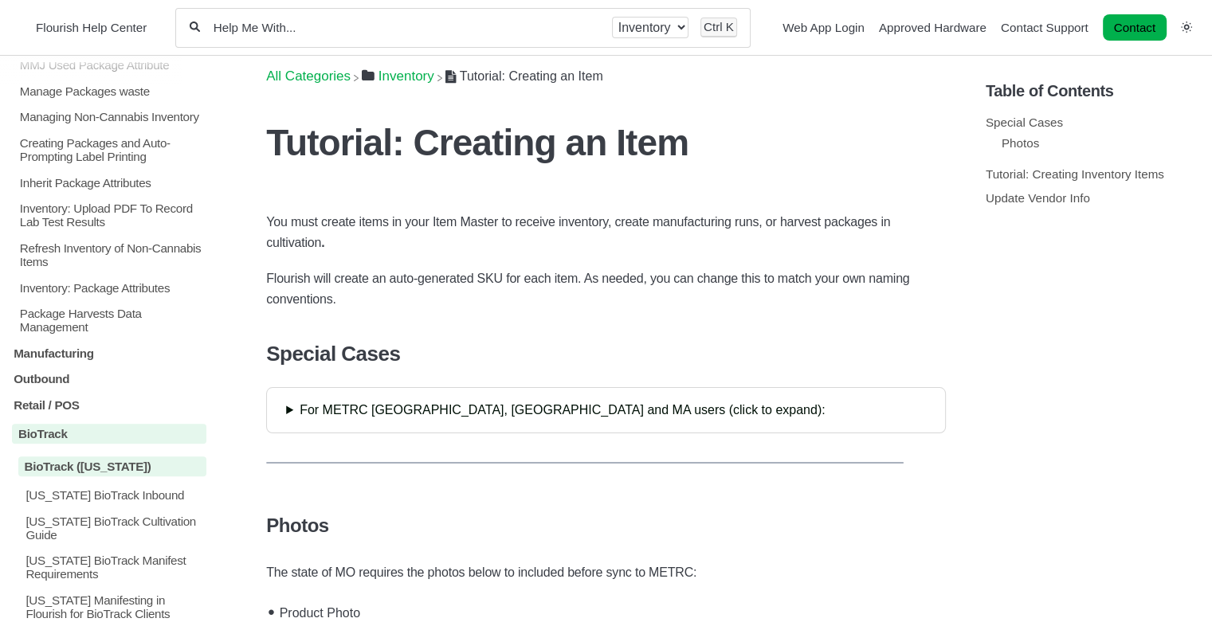
scroll to position [1696, 0]
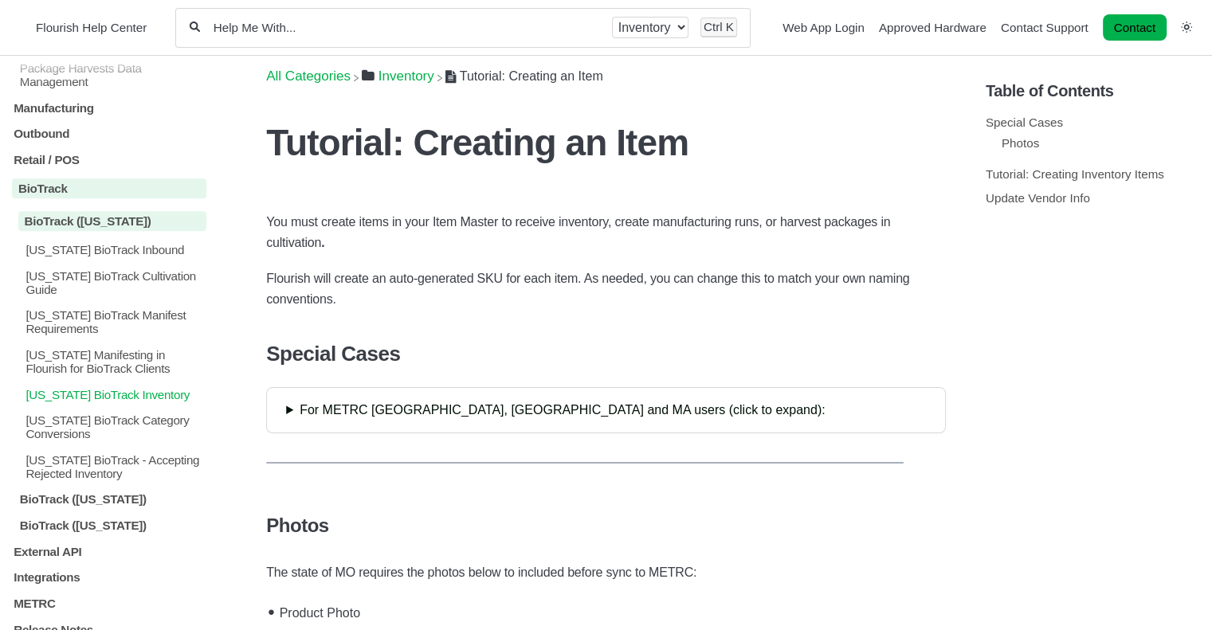
click at [132, 390] on p "[US_STATE] BioTrack Inventory" at bounding box center [115, 394] width 183 height 14
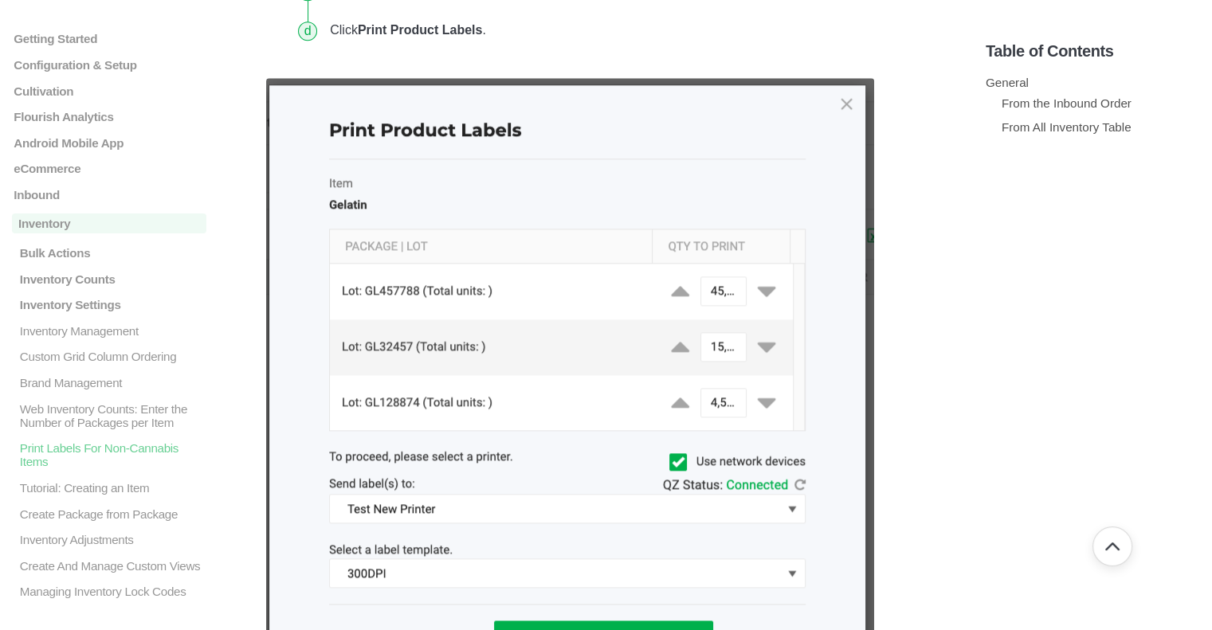
scroll to position [2152, 0]
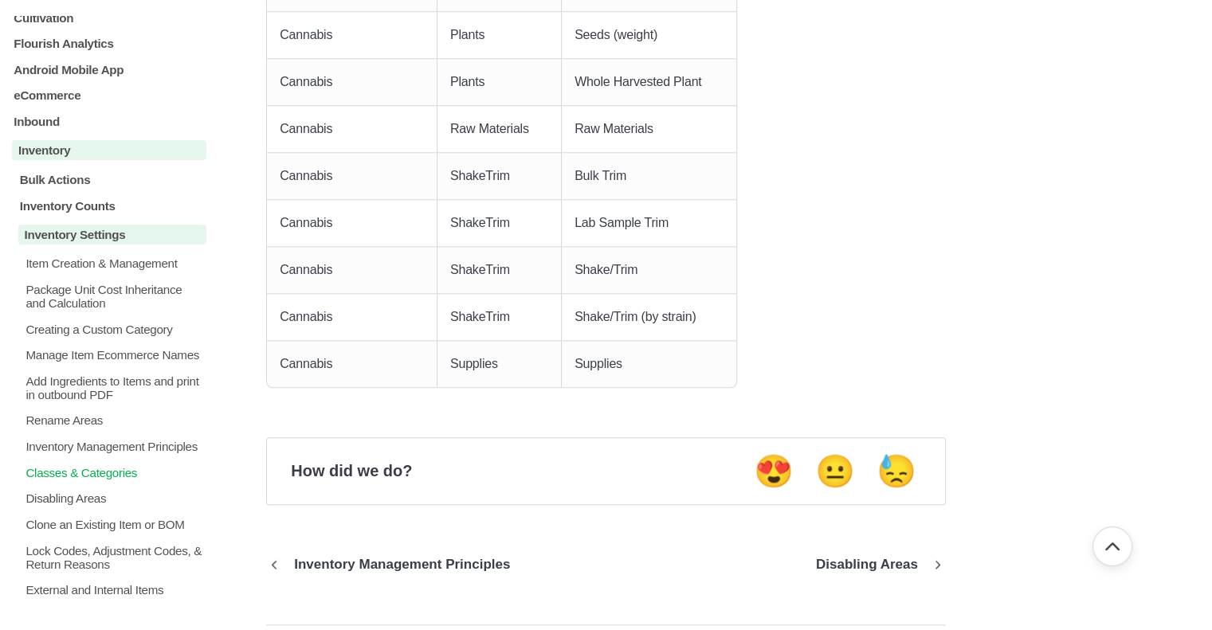
scroll to position [159, 0]
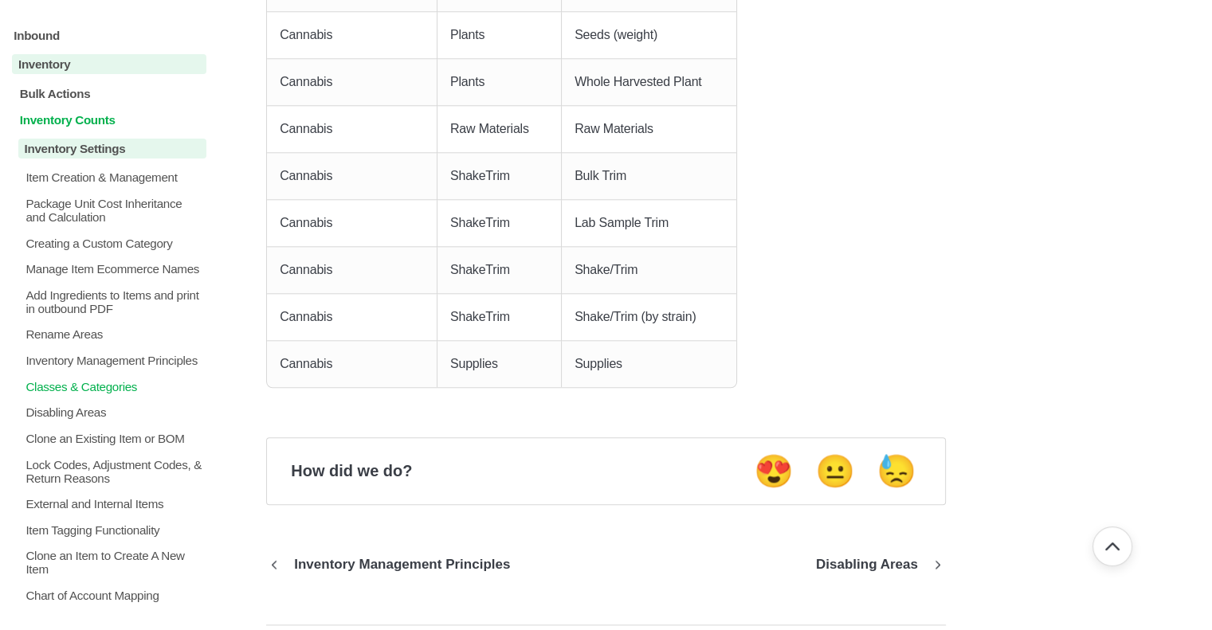
click at [61, 125] on p "Inventory Counts" at bounding box center [112, 119] width 188 height 14
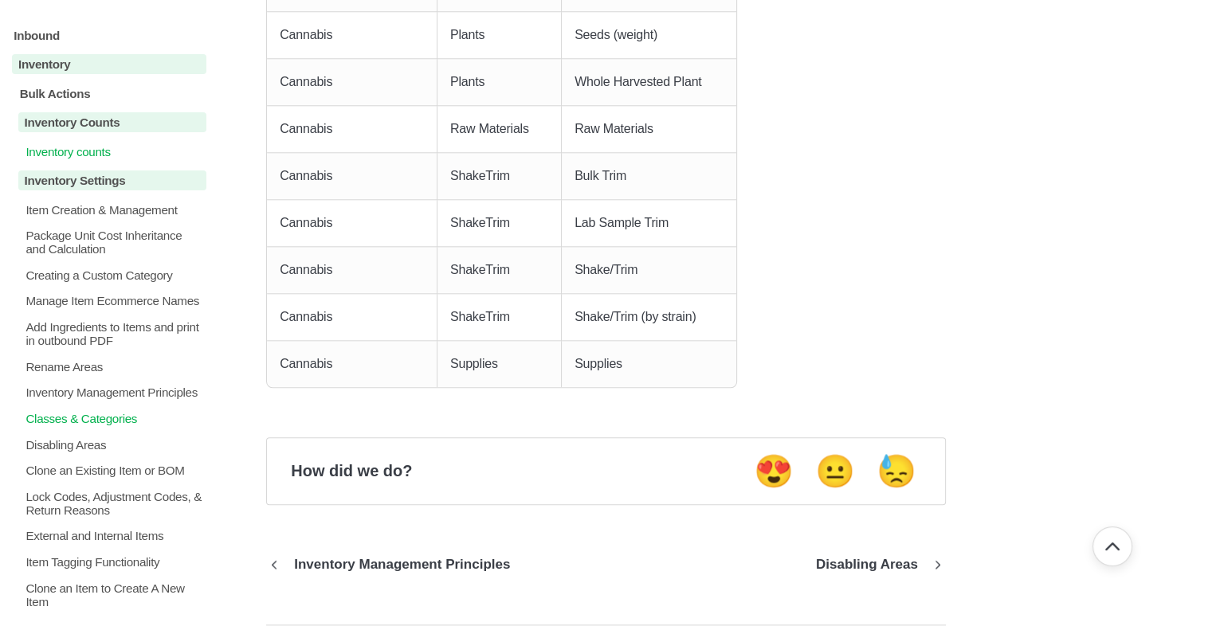
click at [66, 156] on p "Inventory counts" at bounding box center [115, 152] width 183 height 14
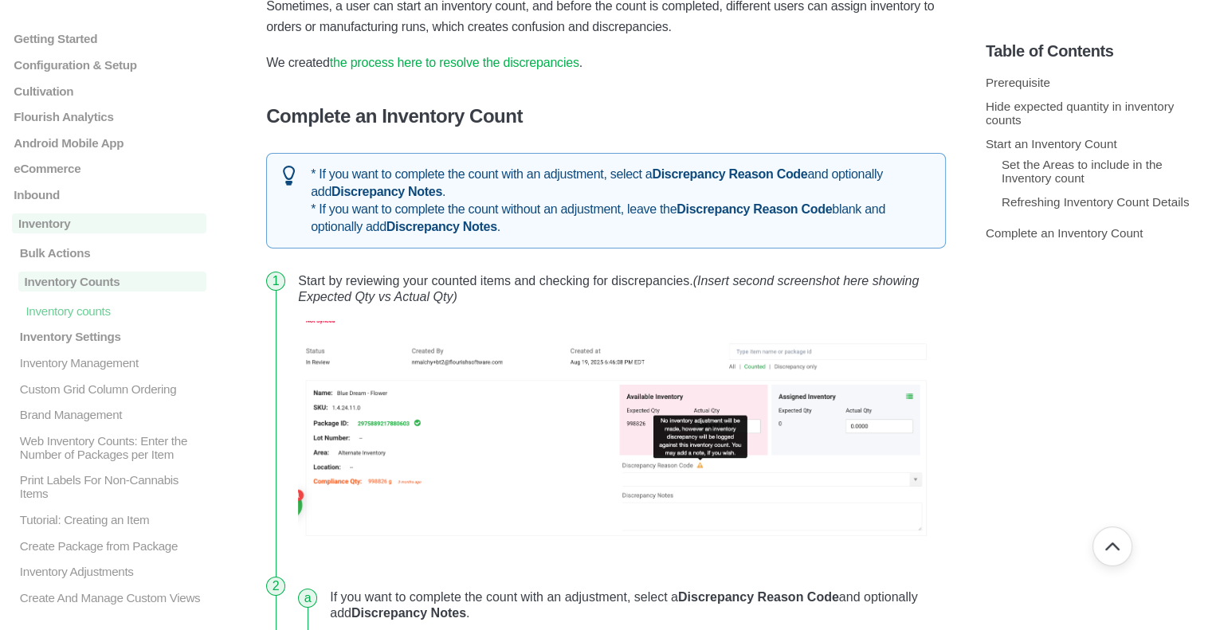
scroll to position [5340, 0]
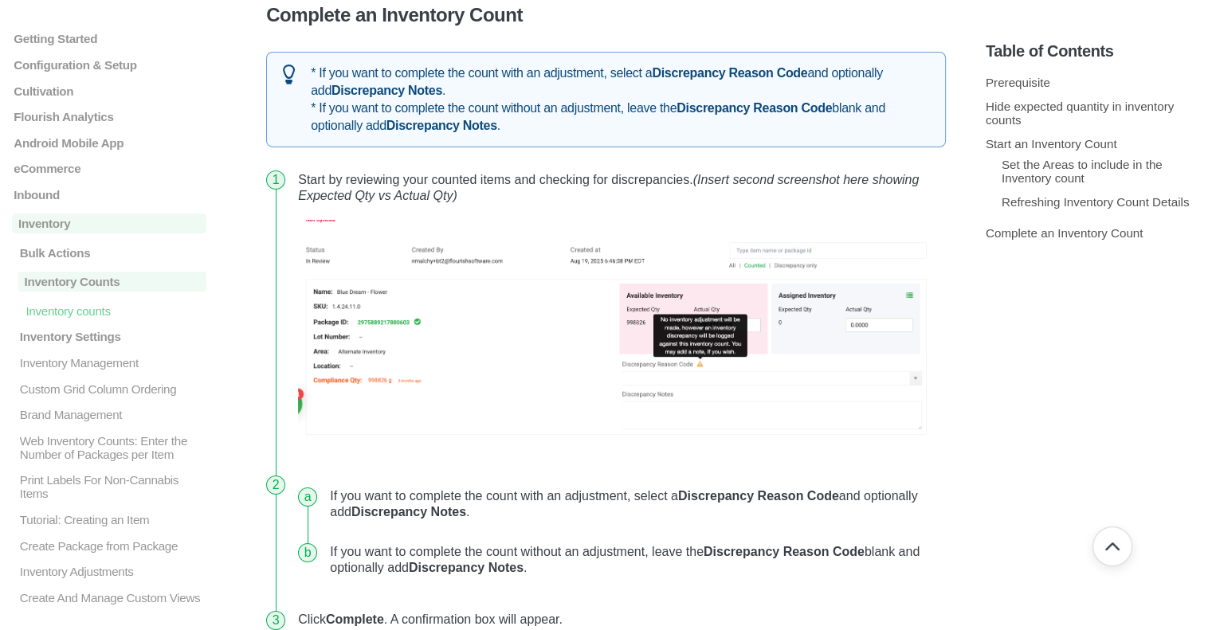
click at [494, 351] on img at bounding box center [619, 328] width 642 height 217
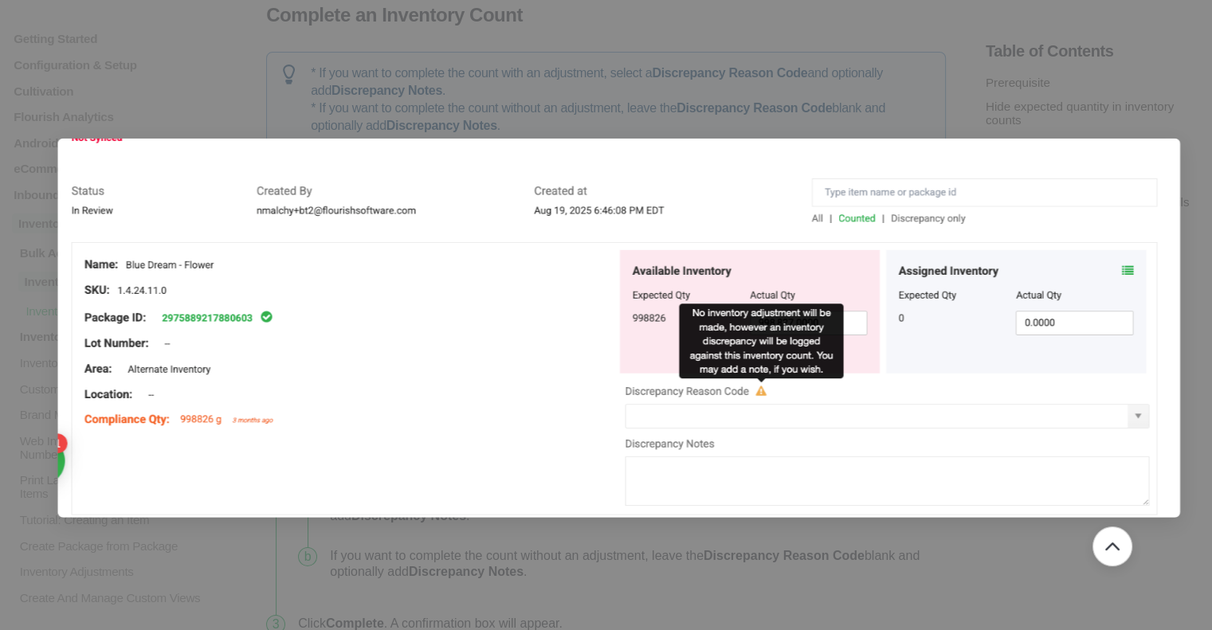
click at [494, 346] on img at bounding box center [618, 329] width 1122 height 380
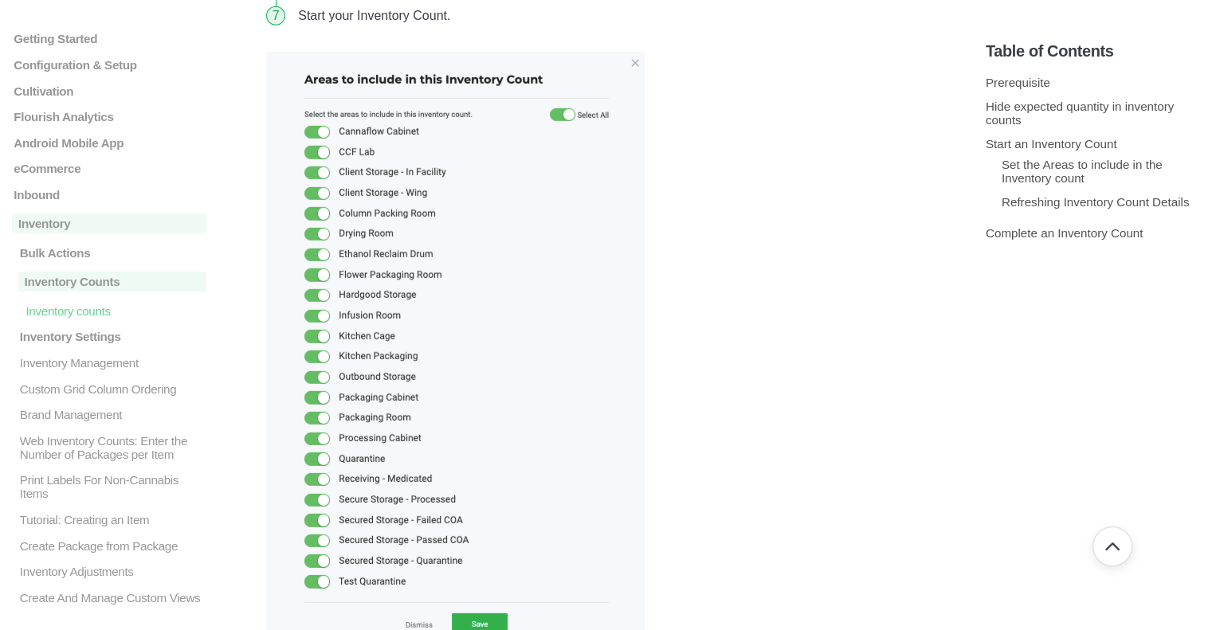
scroll to position [3953, 0]
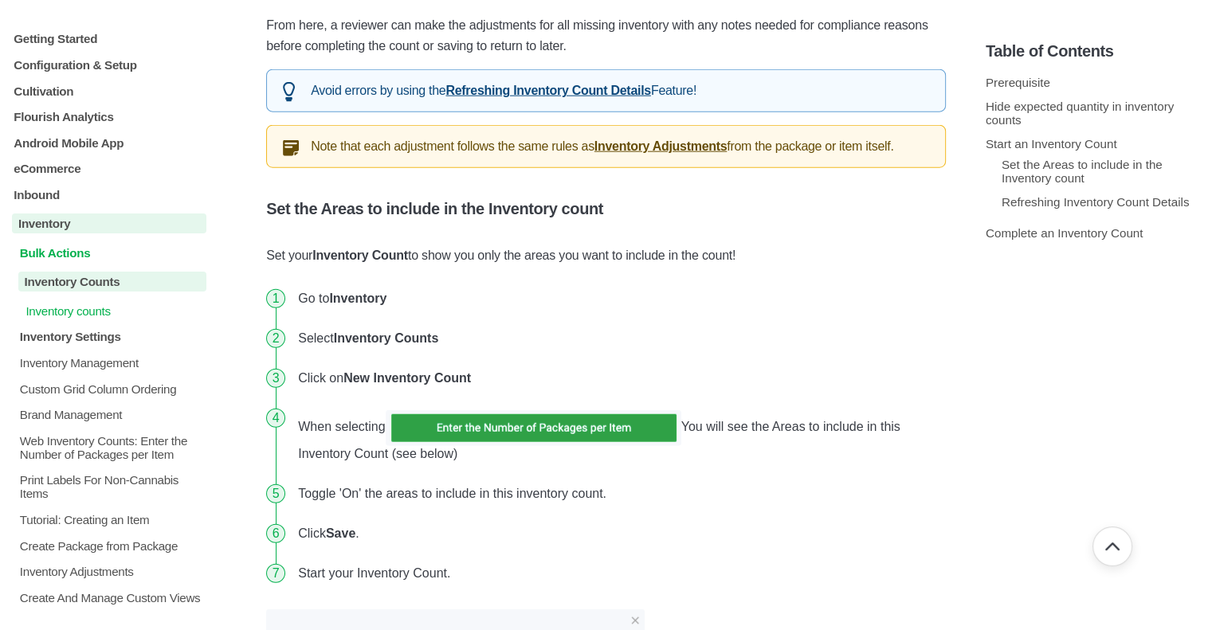
click at [81, 253] on p "Bulk Actions" at bounding box center [112, 253] width 188 height 14
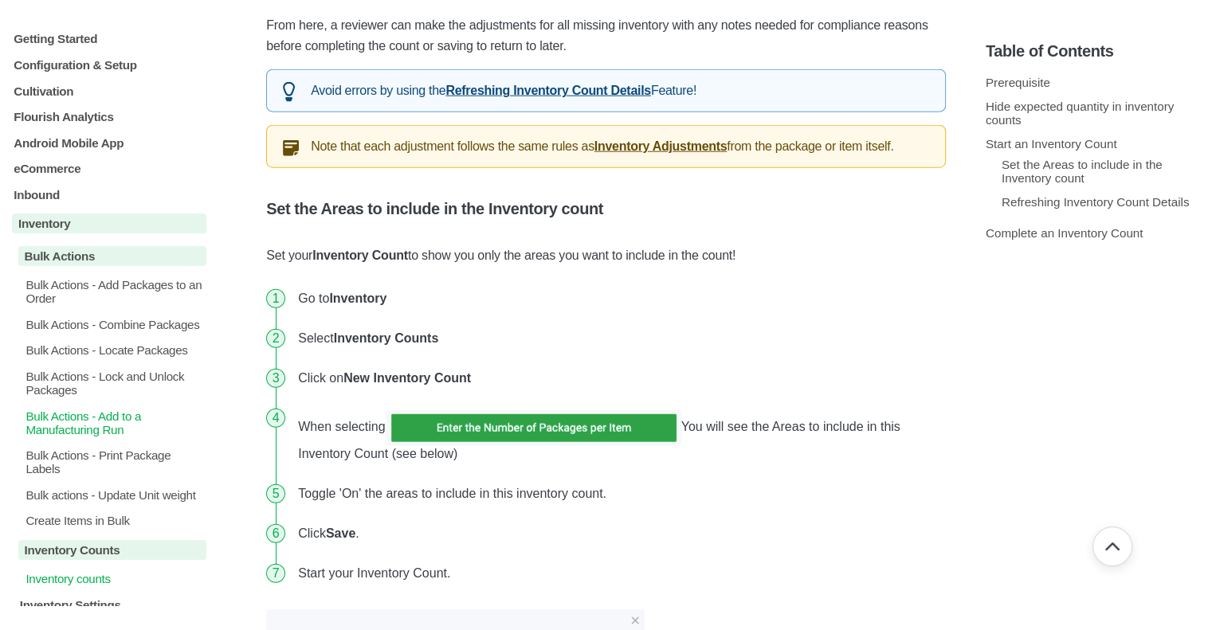
click at [111, 436] on p "Bulk Actions - Add to a Manufacturing Run" at bounding box center [115, 422] width 183 height 27
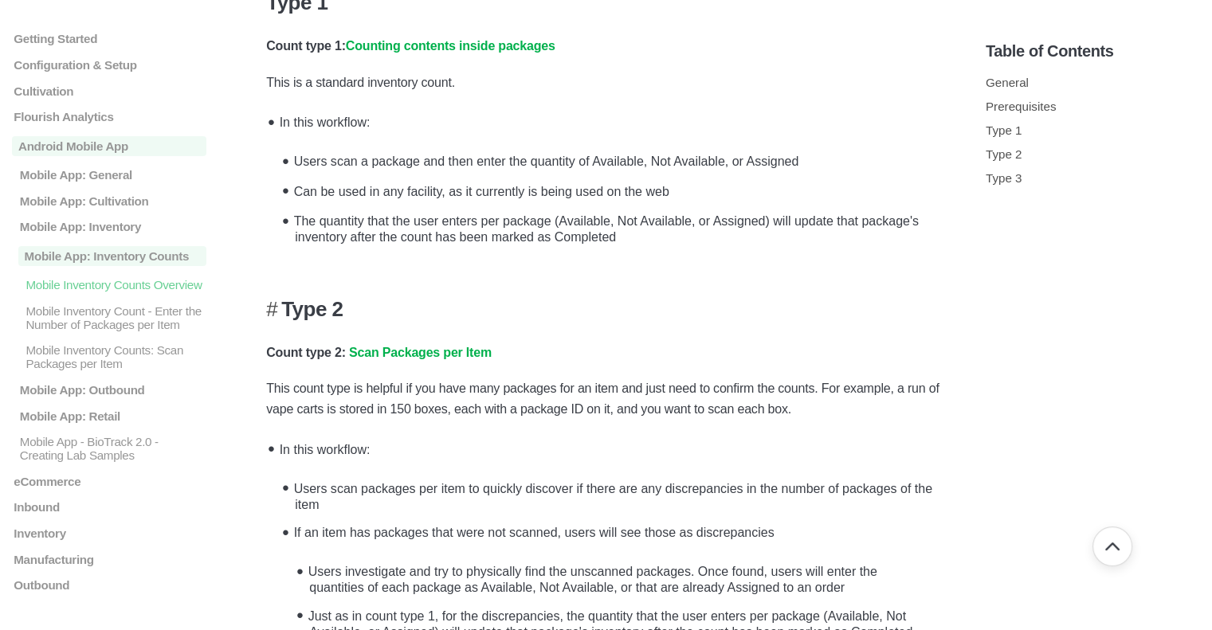
scroll to position [1674, 0]
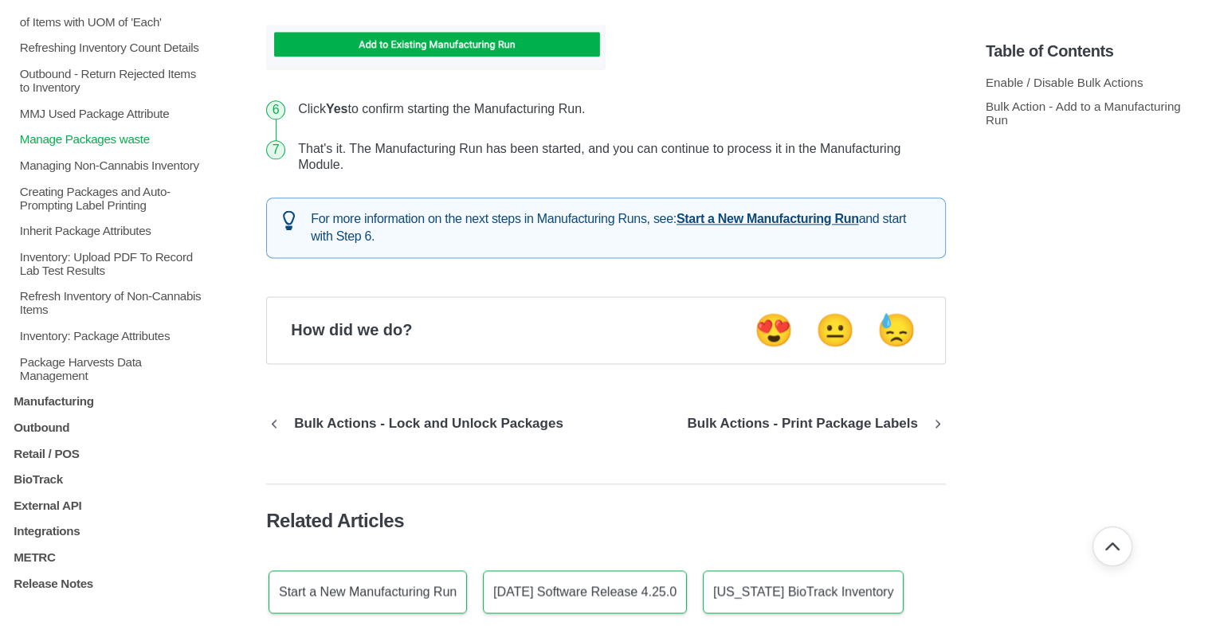
scroll to position [1651, 0]
click at [58, 477] on p "BioTrack" at bounding box center [109, 480] width 194 height 14
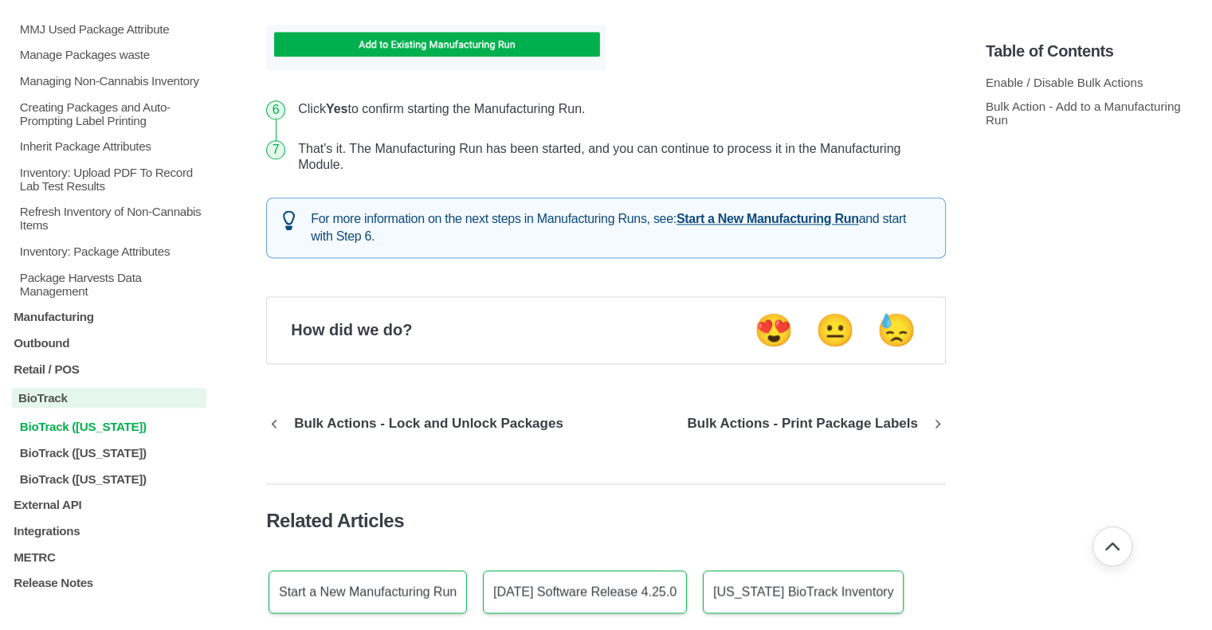
click at [102, 420] on p "BioTrack ([US_STATE])" at bounding box center [112, 427] width 188 height 14
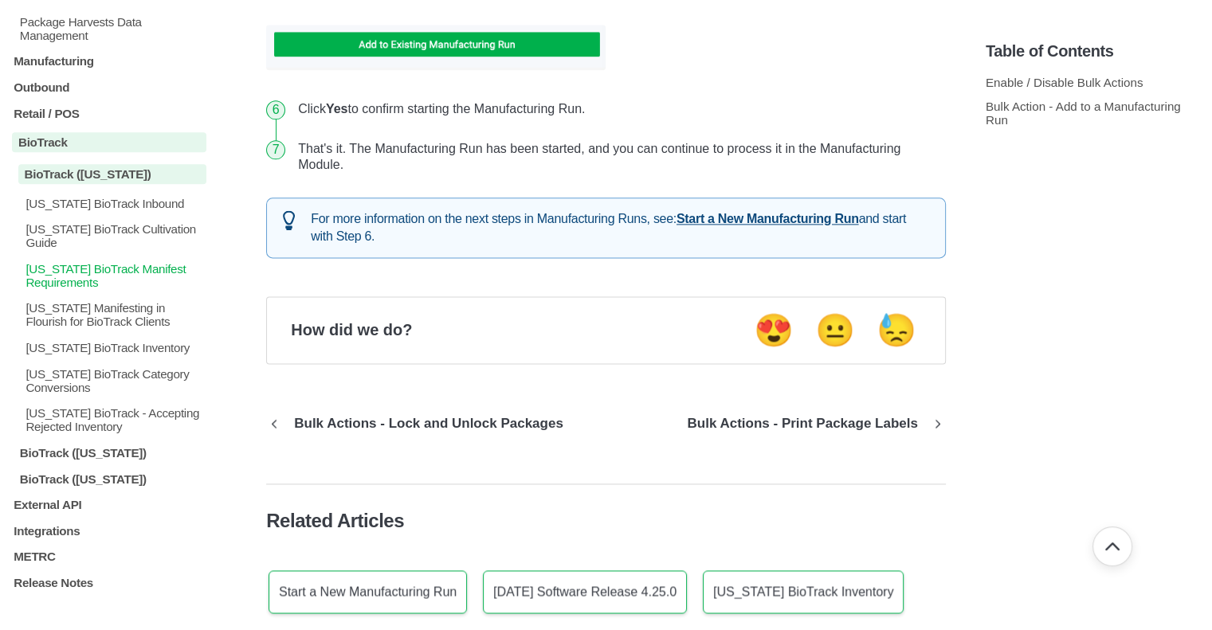
scroll to position [1976, 0]
click at [124, 355] on p "[US_STATE] BioTrack Inventory" at bounding box center [115, 348] width 183 height 14
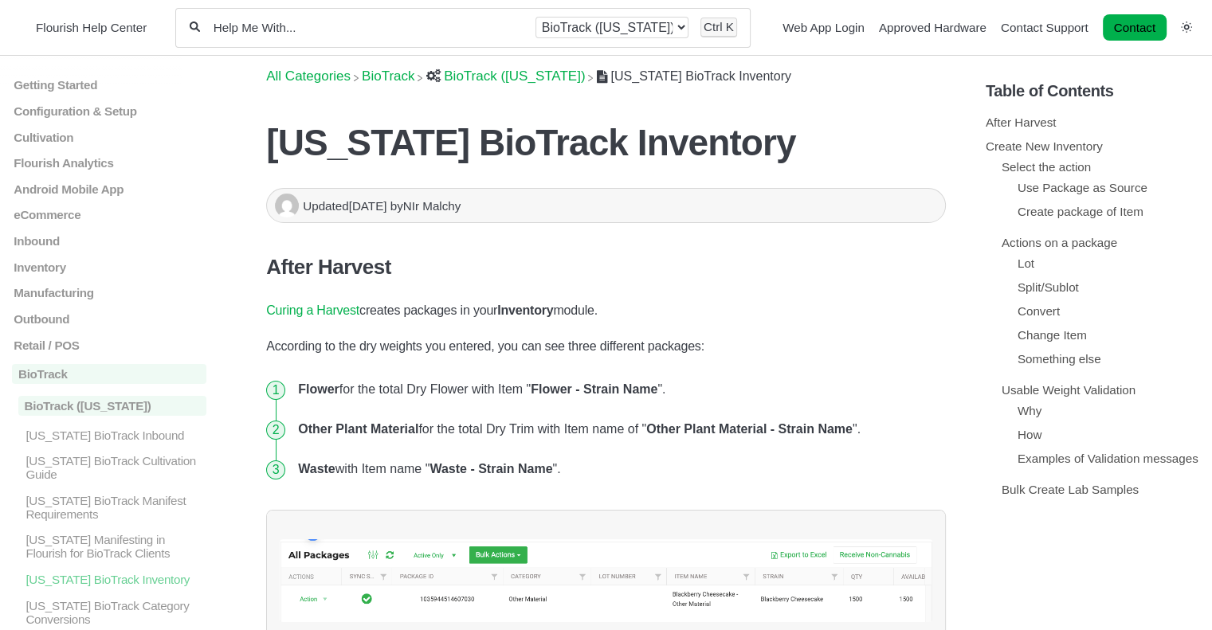
click at [293, 18] on div "All categories BioTrack BioTrack (Connecticut) Ctrl K" at bounding box center [462, 28] width 575 height 40
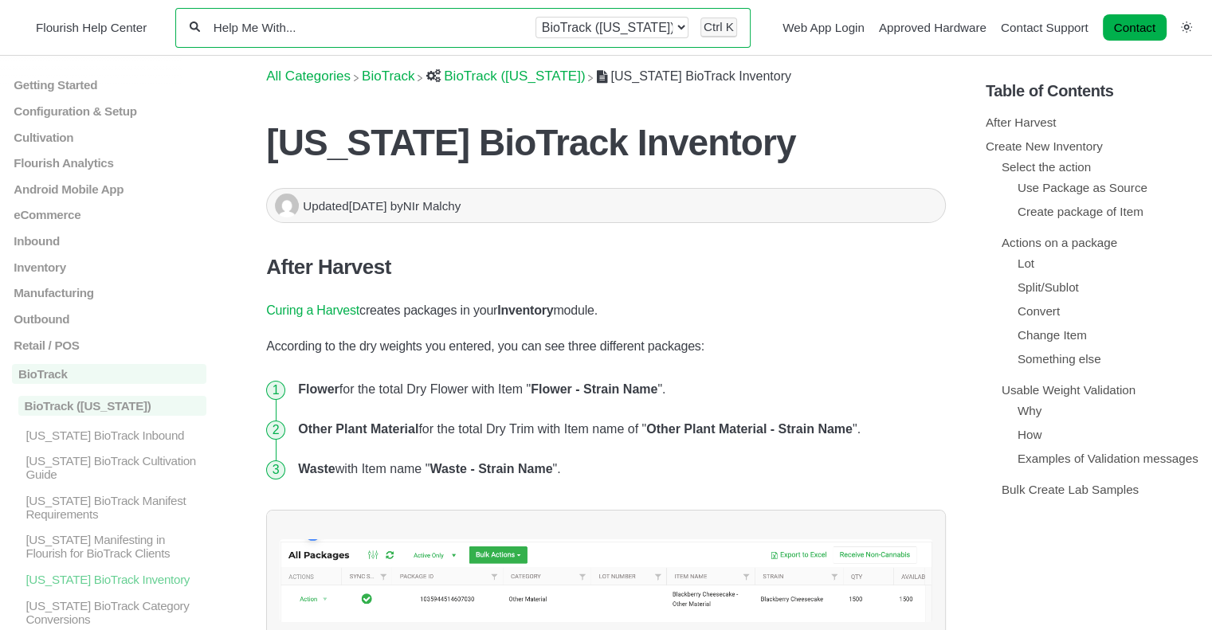
click at [293, 28] on input "Help Me With..." at bounding box center [368, 27] width 312 height 15
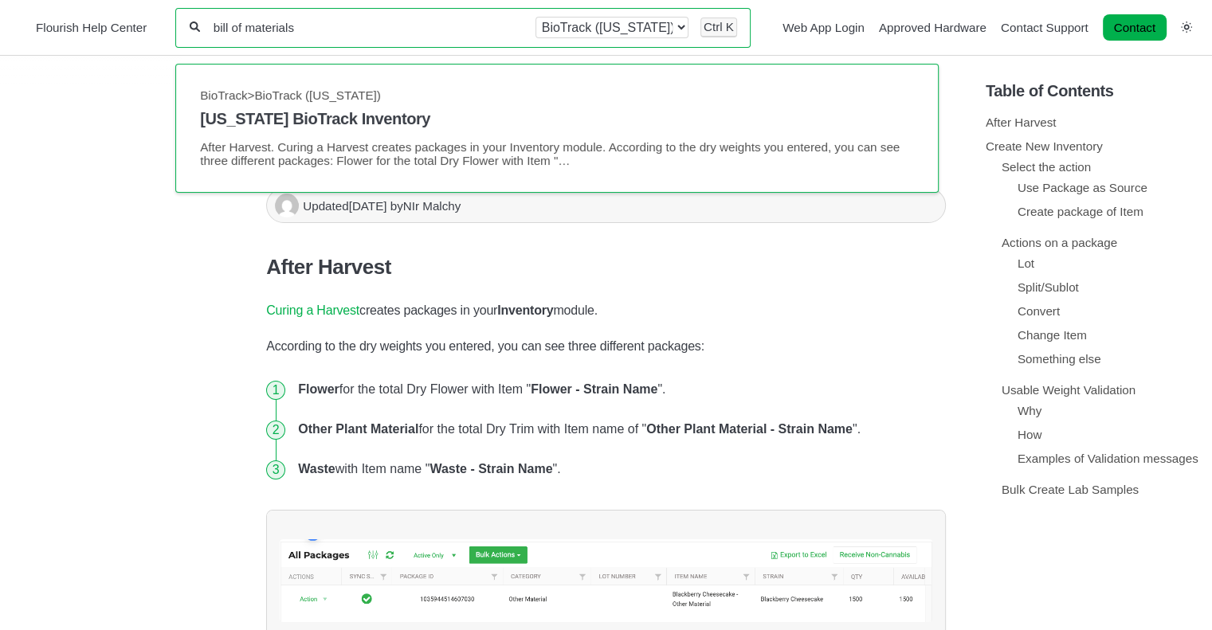
type input "bill of materials"
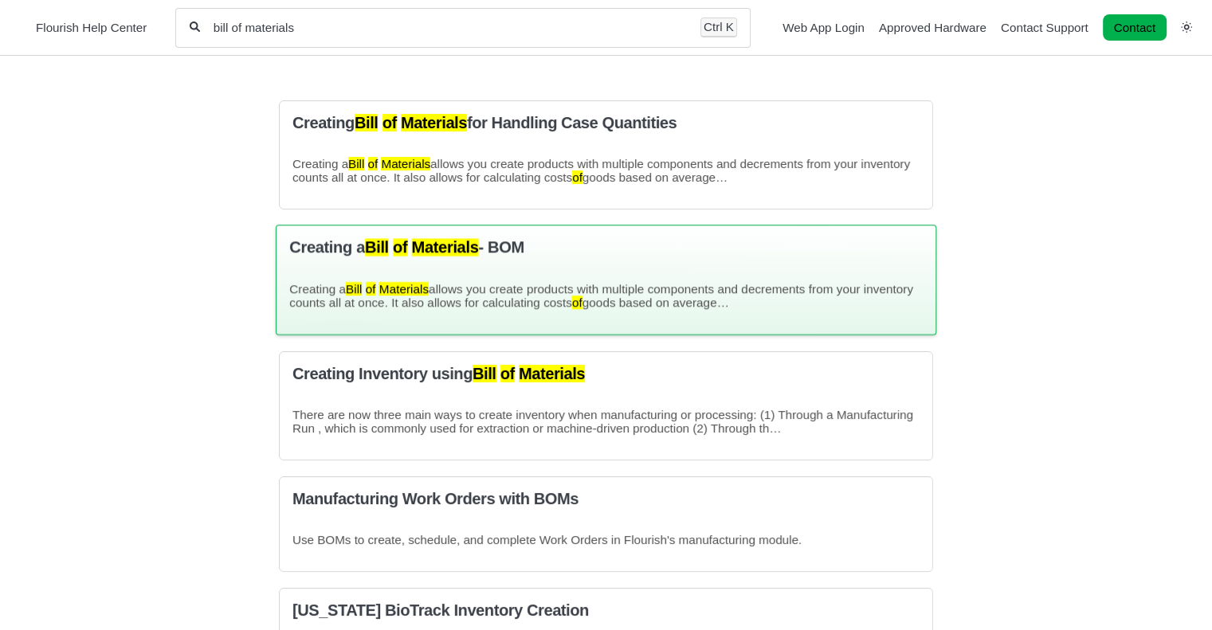
click at [479, 246] on mark "Materials" at bounding box center [445, 248] width 67 height 18
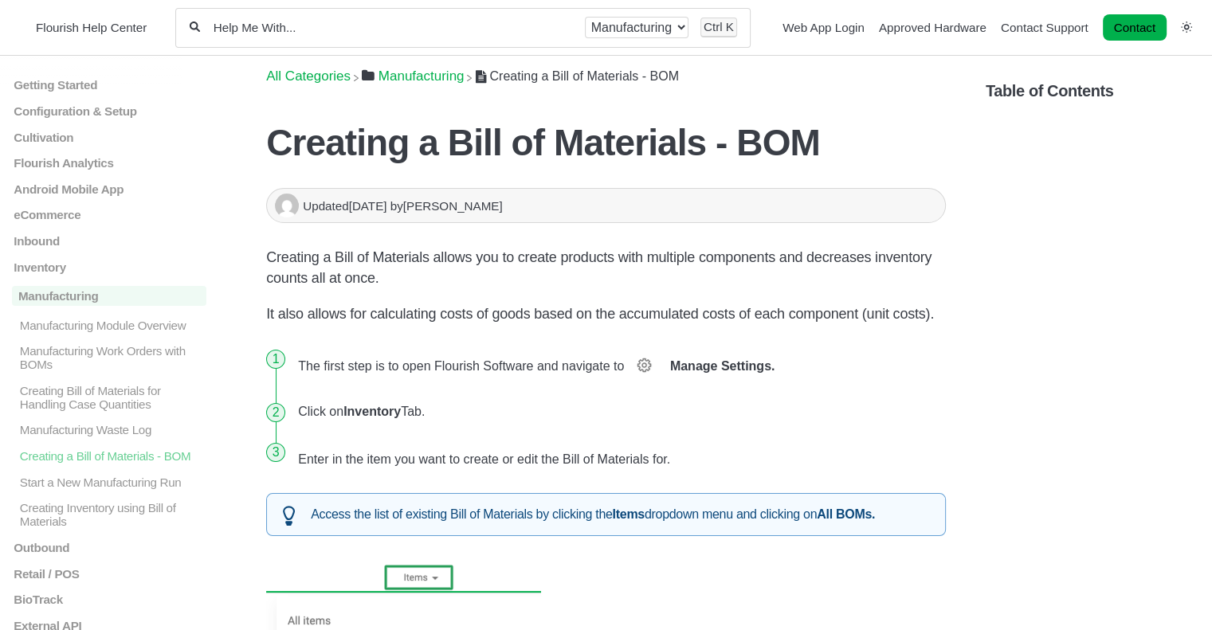
drag, startPoint x: 52, startPoint y: 358, endPoint x: 492, endPoint y: 331, distance: 440.8
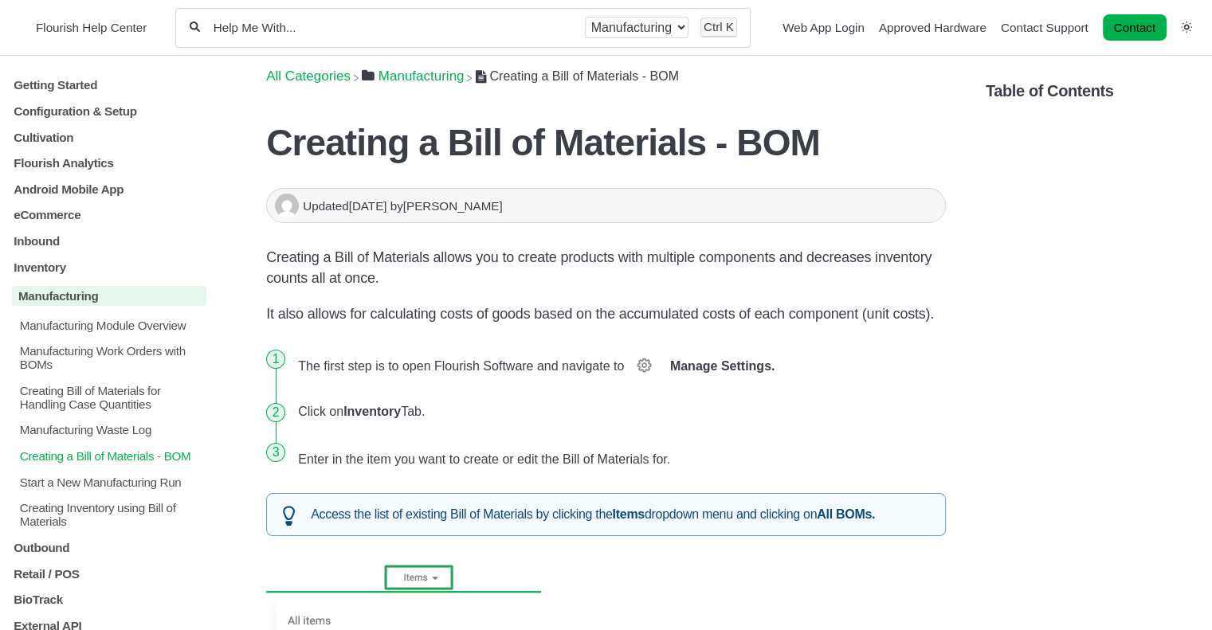
click at [92, 337] on div "Manufacturing Module Overview Manufacturing Work Orders with BOMs Creating Bill…" at bounding box center [109, 423] width 194 height 210
click at [97, 332] on p "Manufacturing Module Overview" at bounding box center [112, 325] width 188 height 14
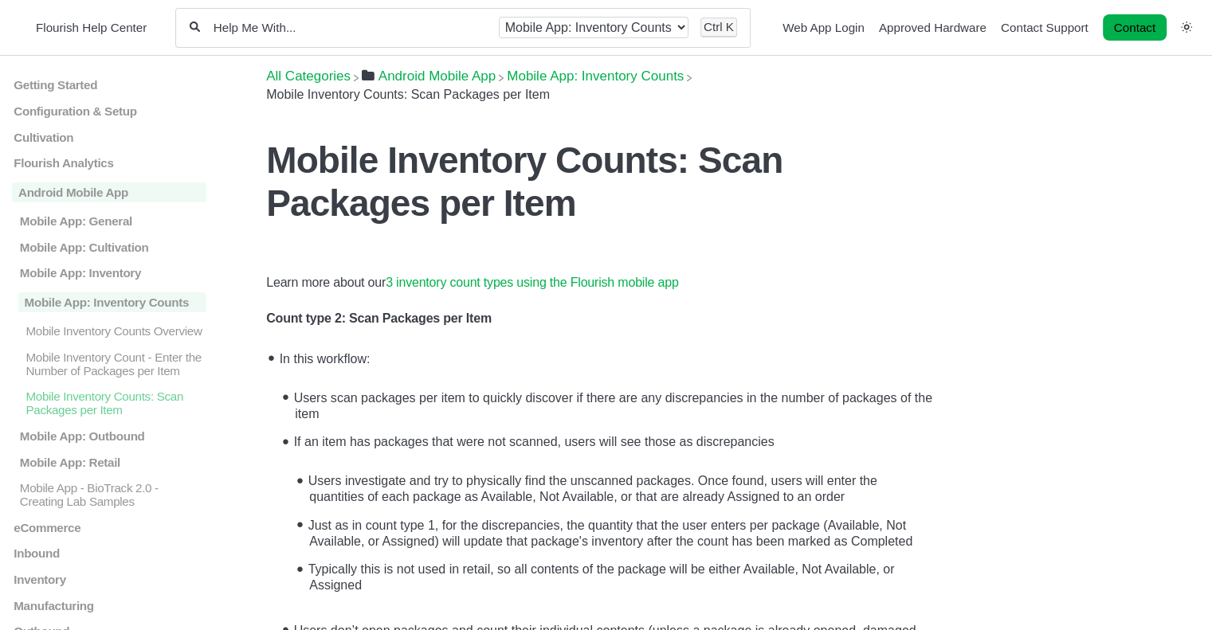
click at [555, 278] on link "3 inventory count types using the Flourish mobile app" at bounding box center [532, 283] width 293 height 14
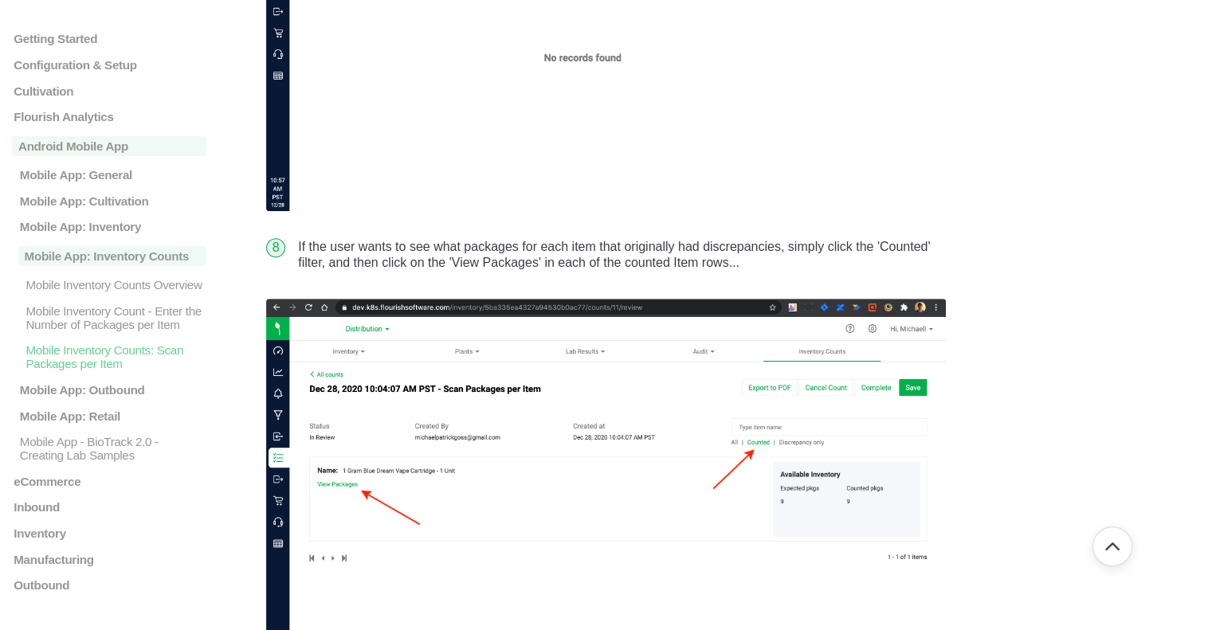
scroll to position [7094, 0]
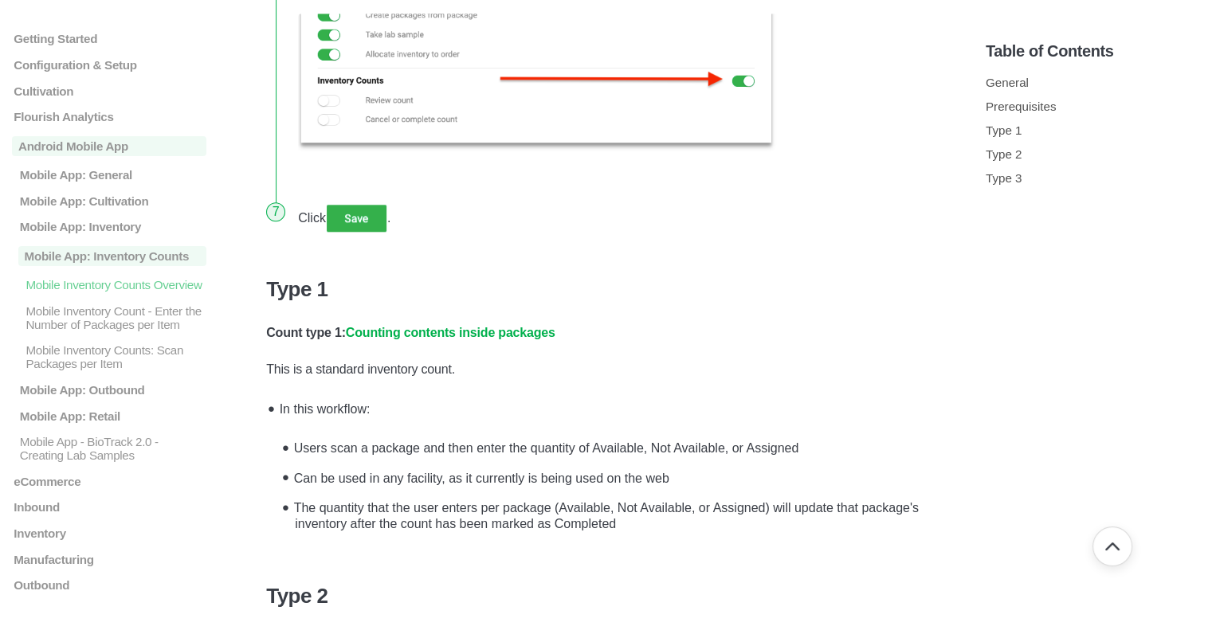
scroll to position [1594, 0]
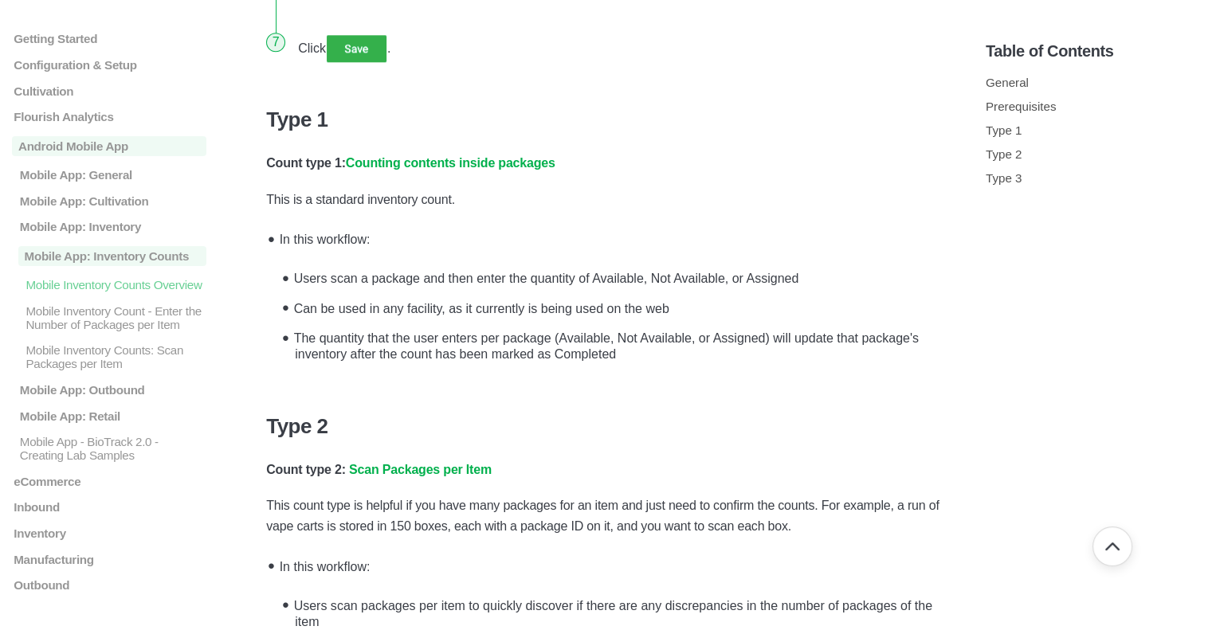
click at [410, 156] on strong "Counting contents inside packages" at bounding box center [451, 163] width 210 height 14
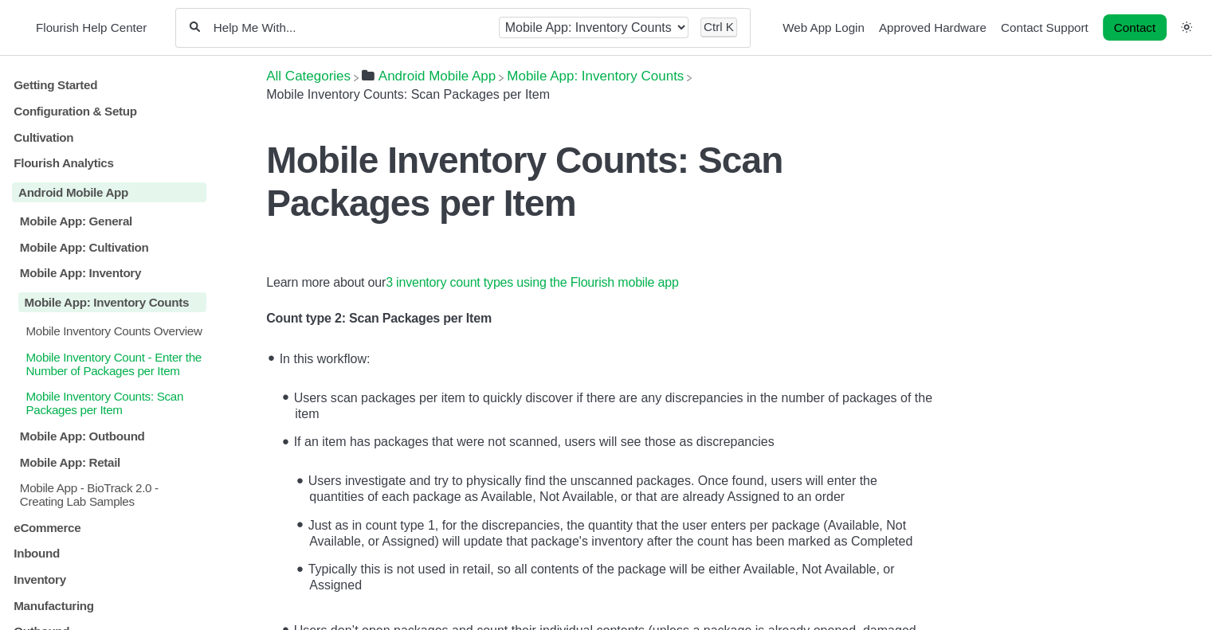
click at [129, 377] on p "Mobile Inventory Count - Enter the Number of Packages per Item" at bounding box center [115, 363] width 183 height 27
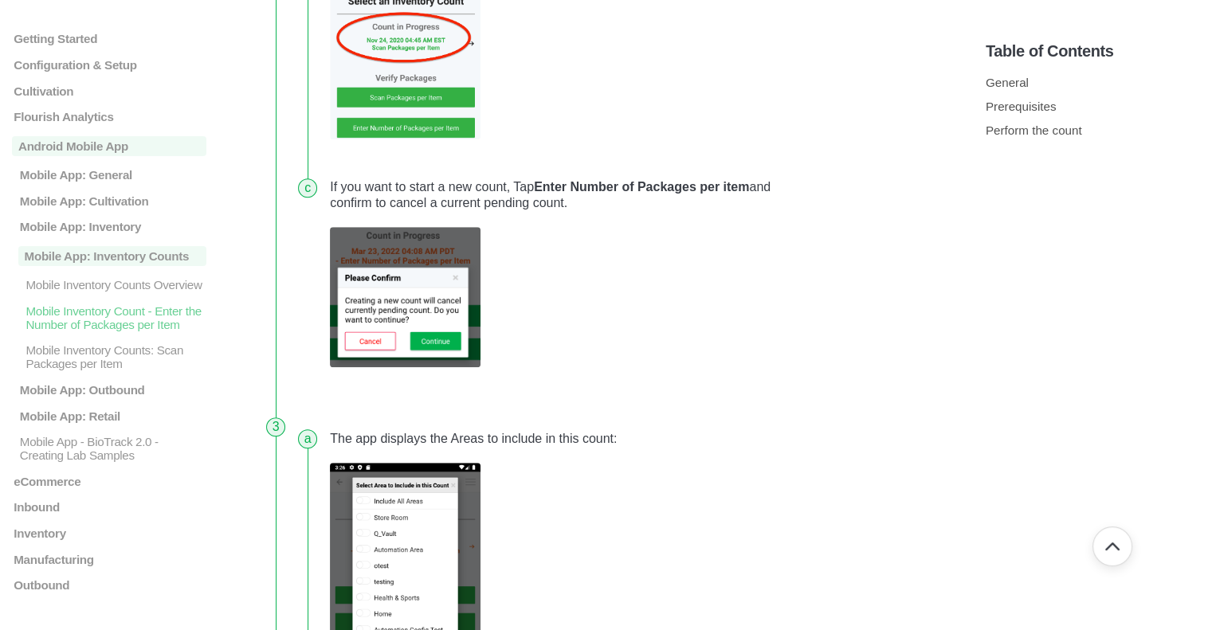
scroll to position [885, 0]
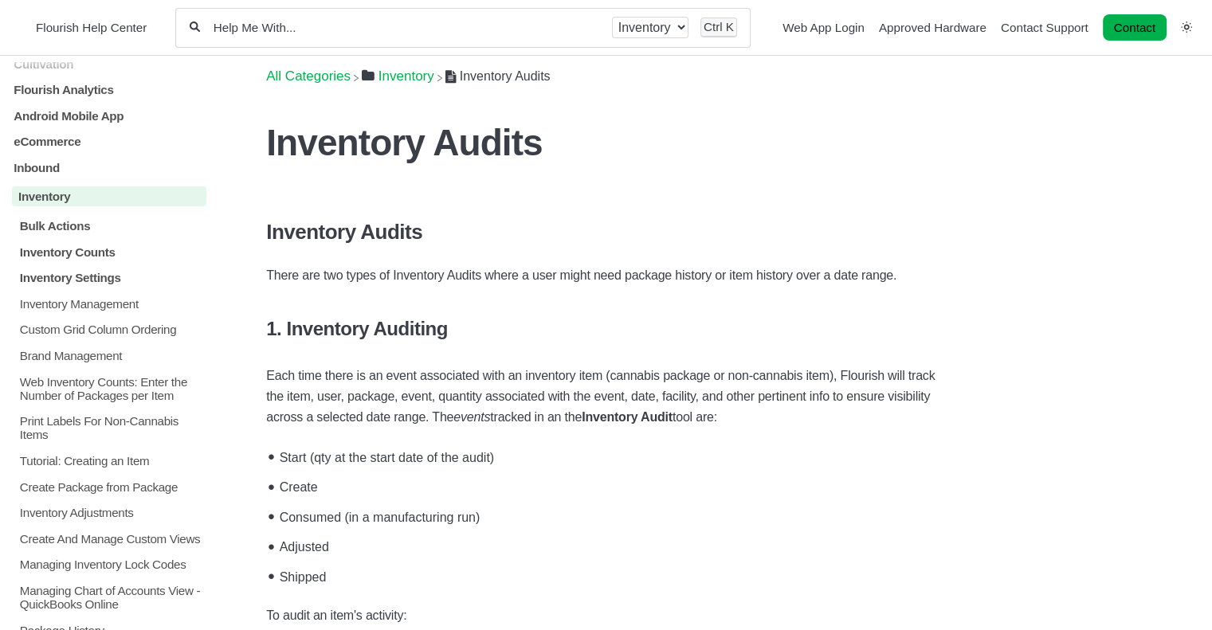
scroll to position [159, 0]
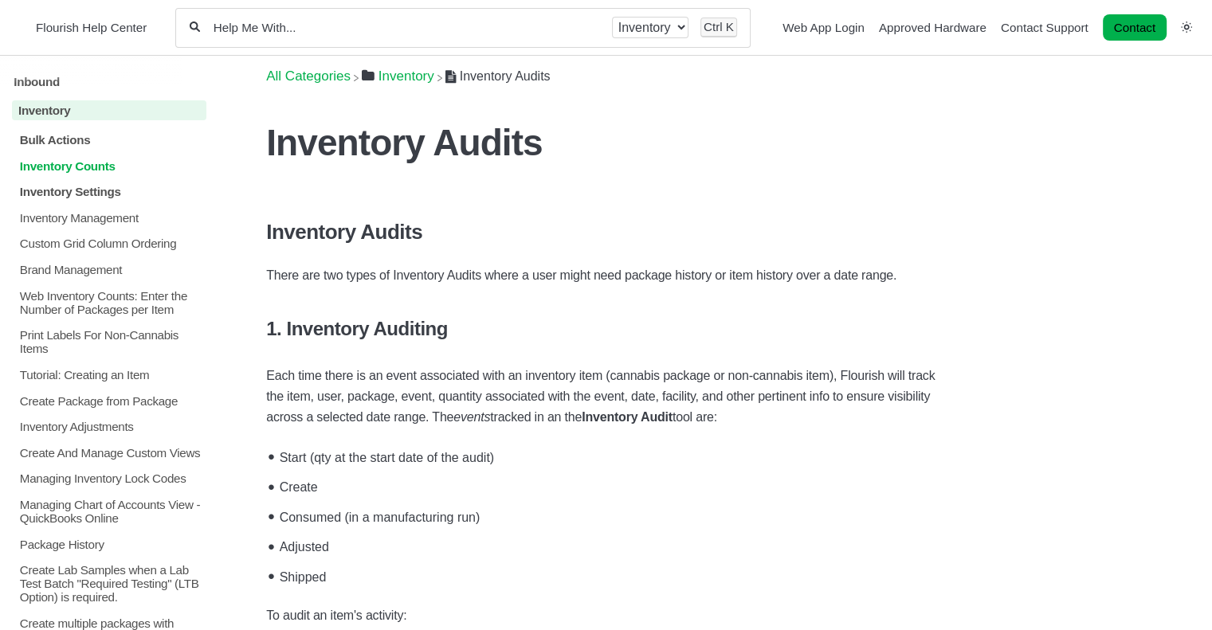
click at [82, 172] on p "Inventory Counts" at bounding box center [112, 166] width 188 height 14
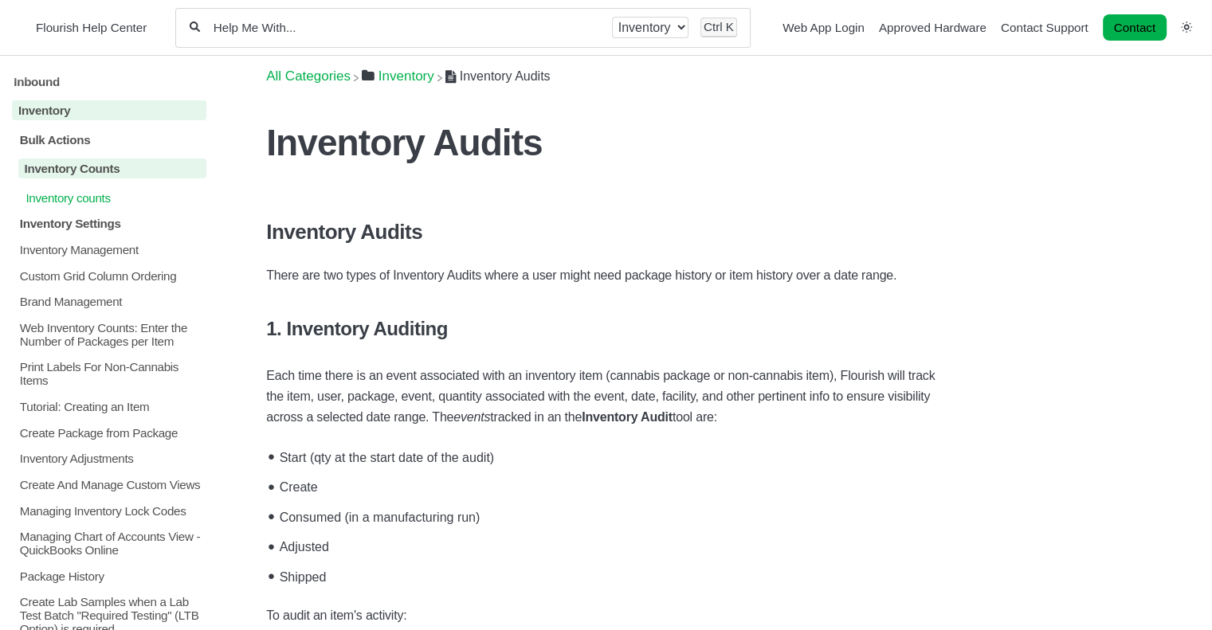
click at [80, 204] on p "Inventory counts" at bounding box center [115, 197] width 183 height 14
